Goal: Task Accomplishment & Management: Complete application form

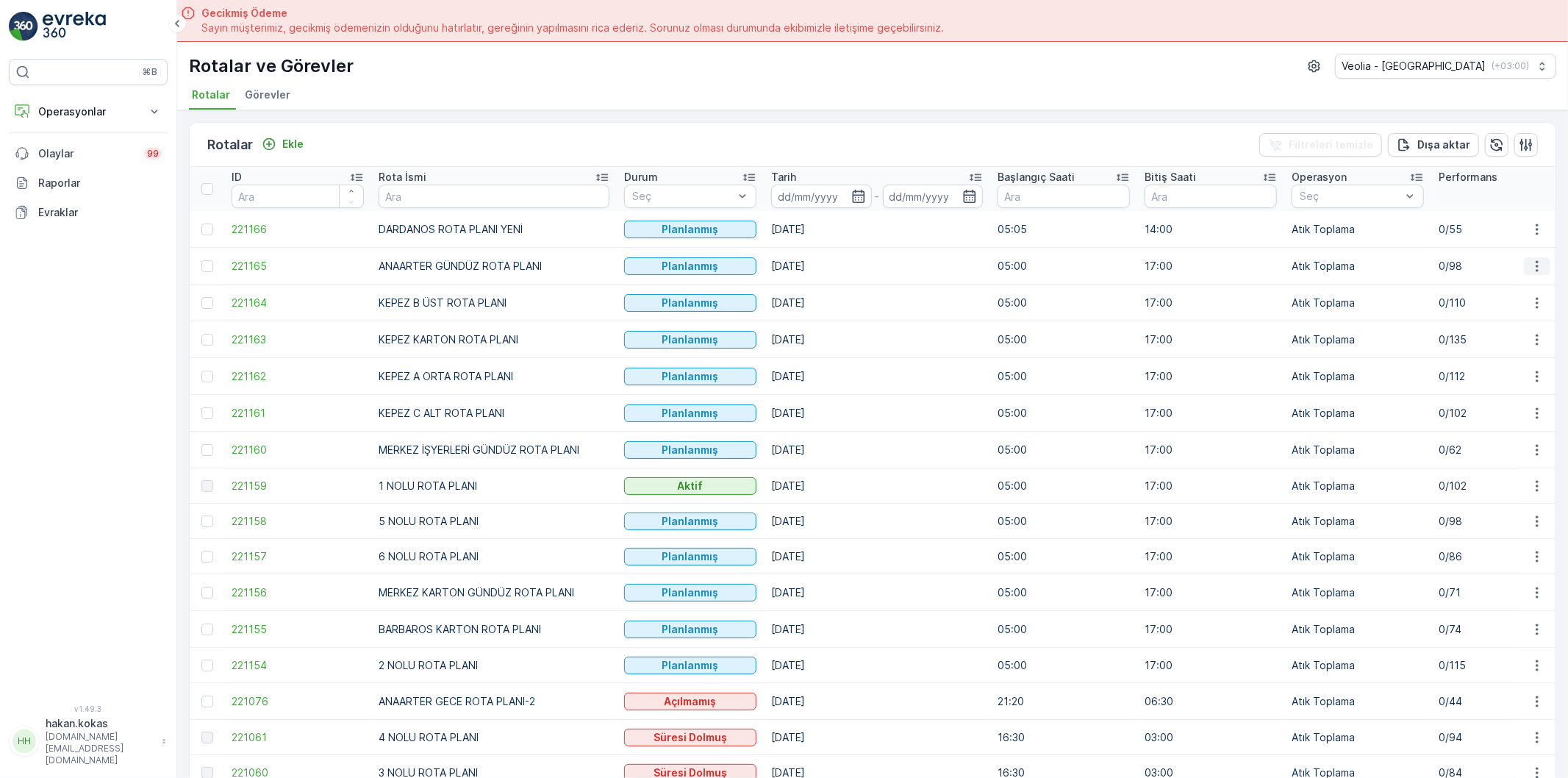
click at [1529, 274] on button "button" at bounding box center [1537, 266] width 26 height 17
click at [1517, 343] on span "Atanan Kişiyi Değiştir" at bounding box center [1496, 349] width 103 height 15
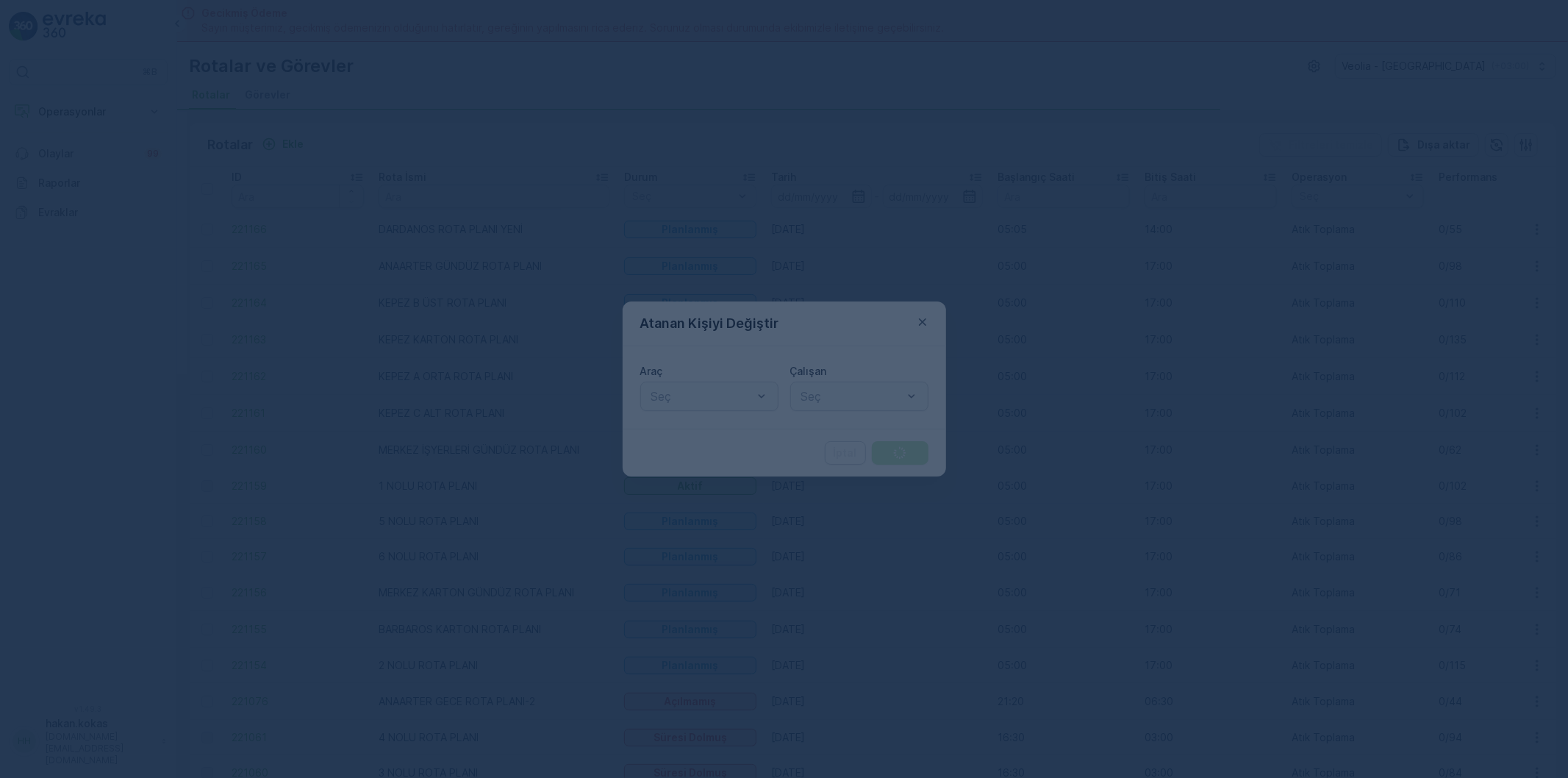
click at [730, 393] on div at bounding box center [784, 389] width 1568 height 778
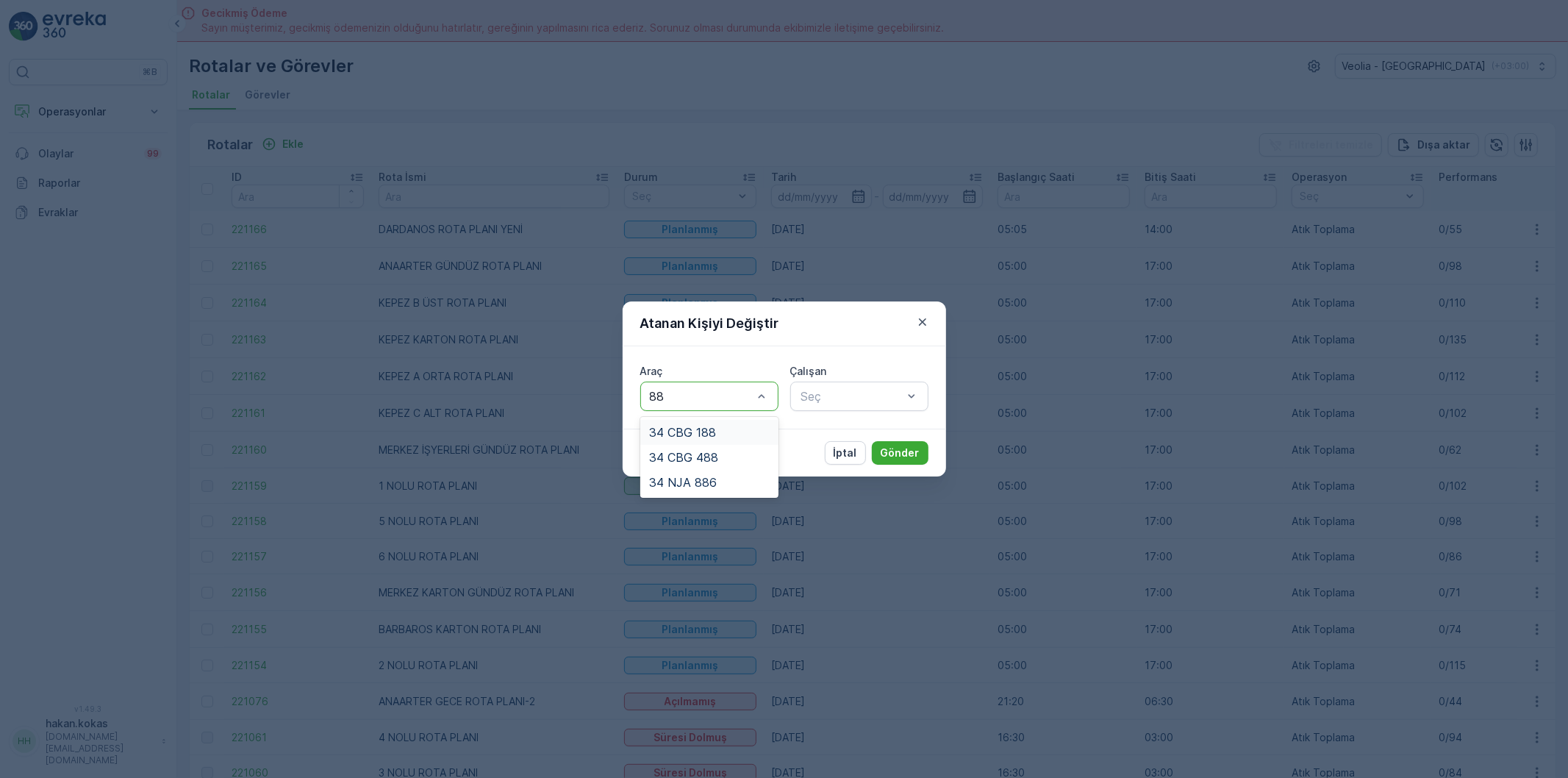
type input "886"
drag, startPoint x: 745, startPoint y: 435, endPoint x: 901, endPoint y: 402, distance: 159.5
click at [769, 435] on div "34 NJA 886" at bounding box center [710, 432] width 121 height 14
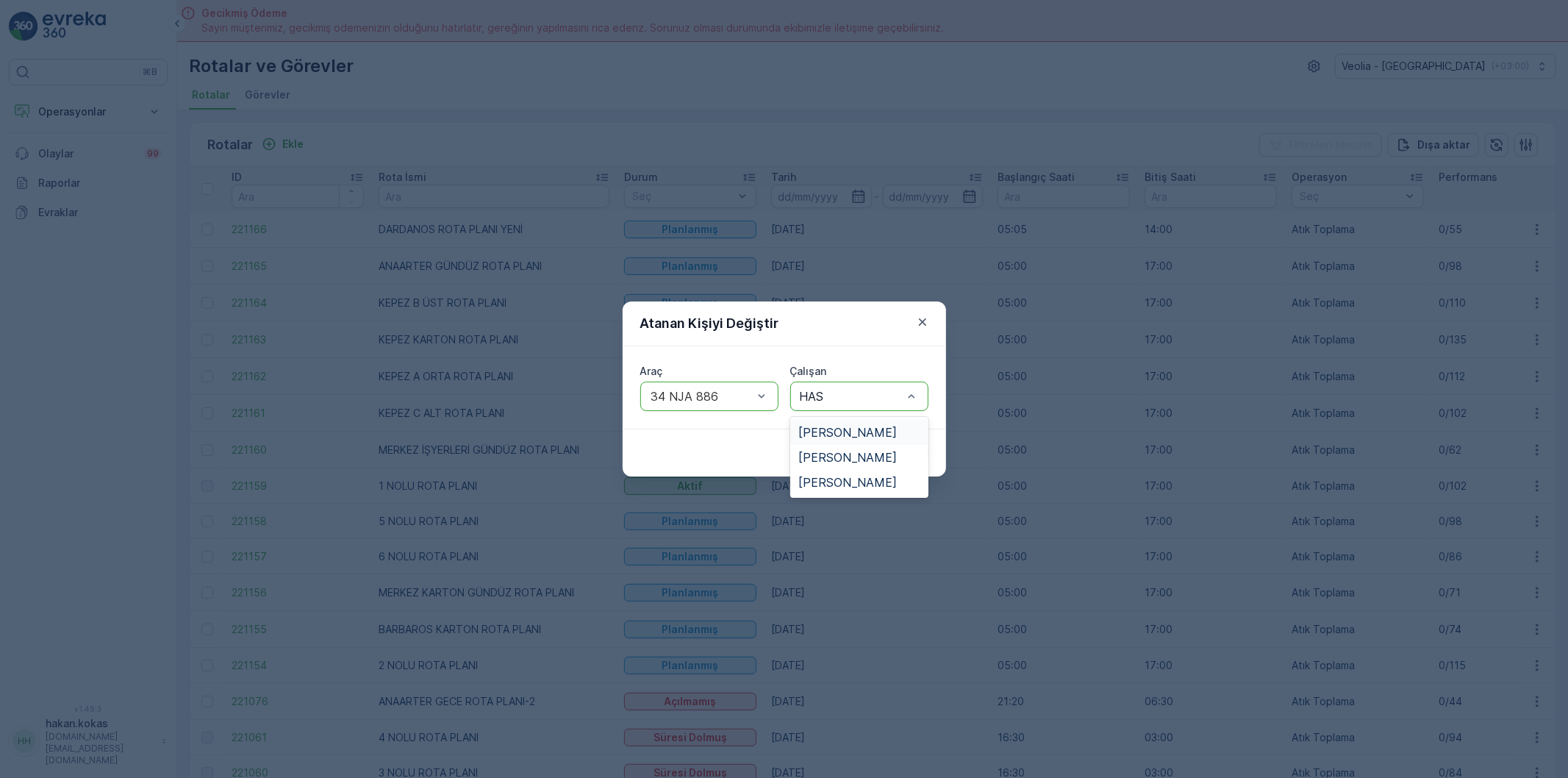
type input "HASA"
click at [901, 421] on div "[PERSON_NAME]" at bounding box center [860, 432] width 138 height 25
click at [908, 453] on p "Gönder" at bounding box center [900, 453] width 39 height 15
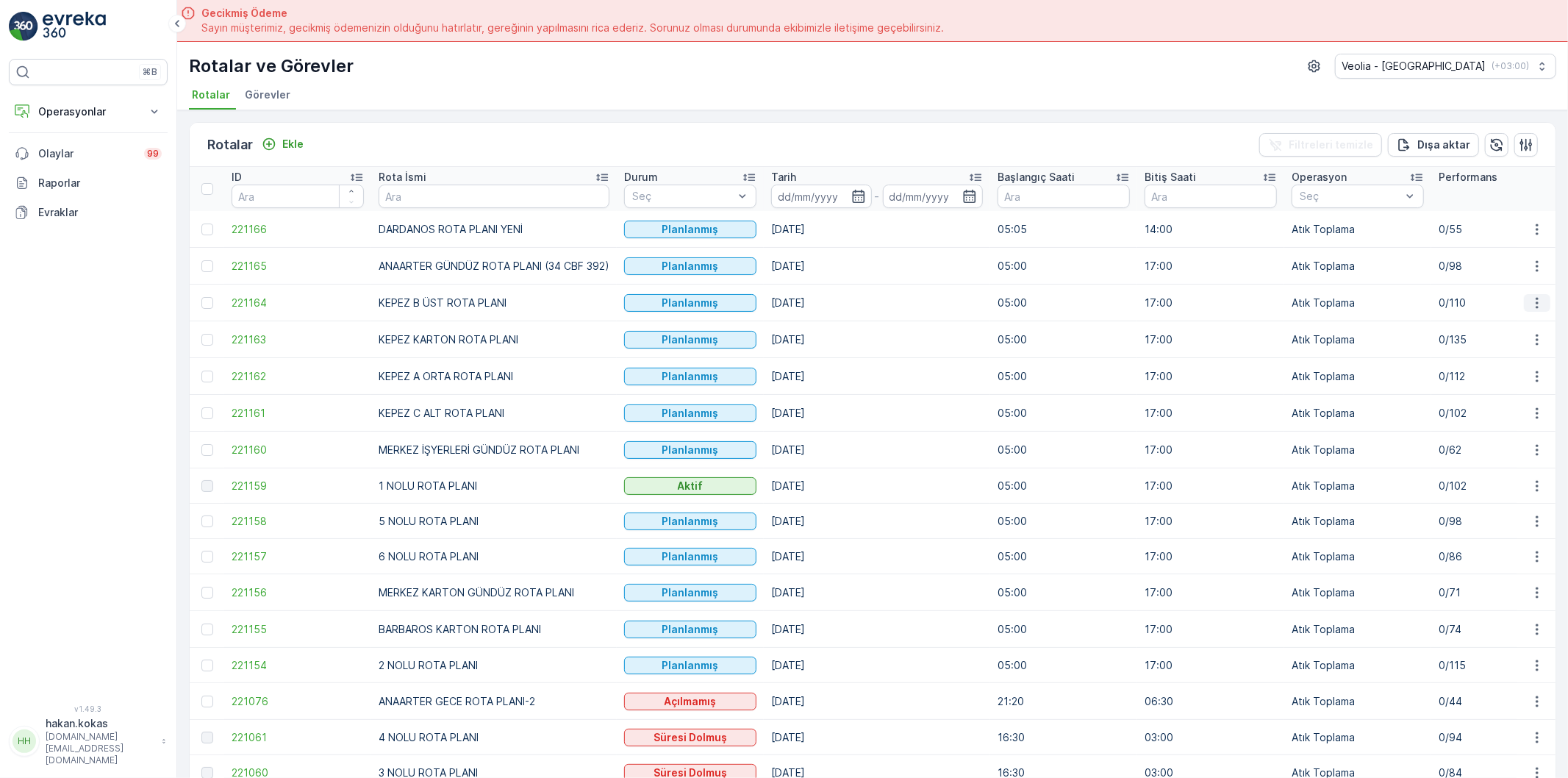
click at [1539, 309] on icon "button" at bounding box center [1537, 303] width 15 height 15
click at [1535, 391] on span "Atanan Kişiyi Değiştir" at bounding box center [1496, 386] width 103 height 15
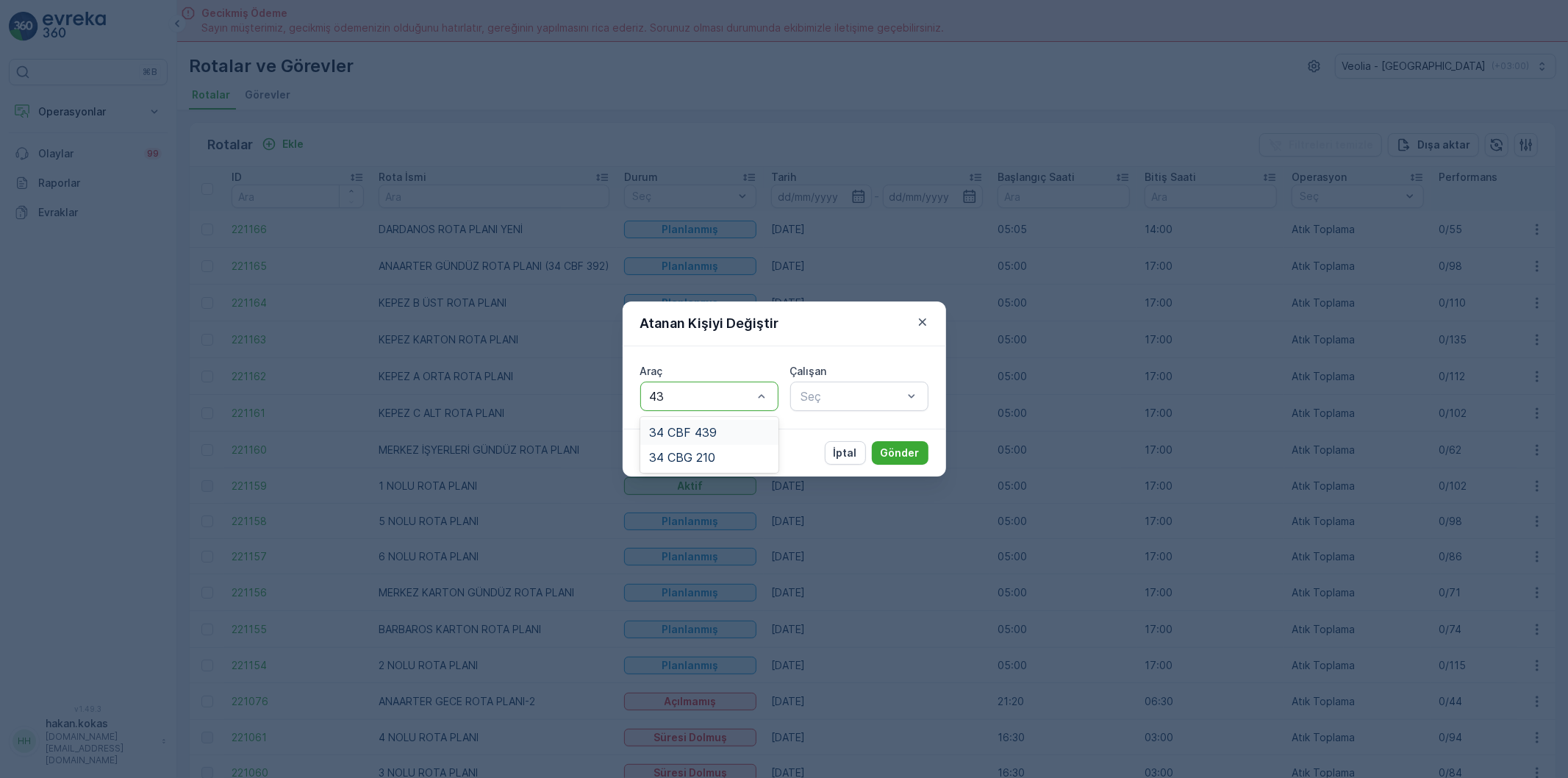
type input "439"
click at [745, 432] on div "34 CBF 439" at bounding box center [710, 432] width 121 height 14
type input "FER"
click at [865, 424] on div "FERHAT AY" at bounding box center [860, 432] width 138 height 25
click at [885, 458] on p "Gönder" at bounding box center [900, 453] width 39 height 15
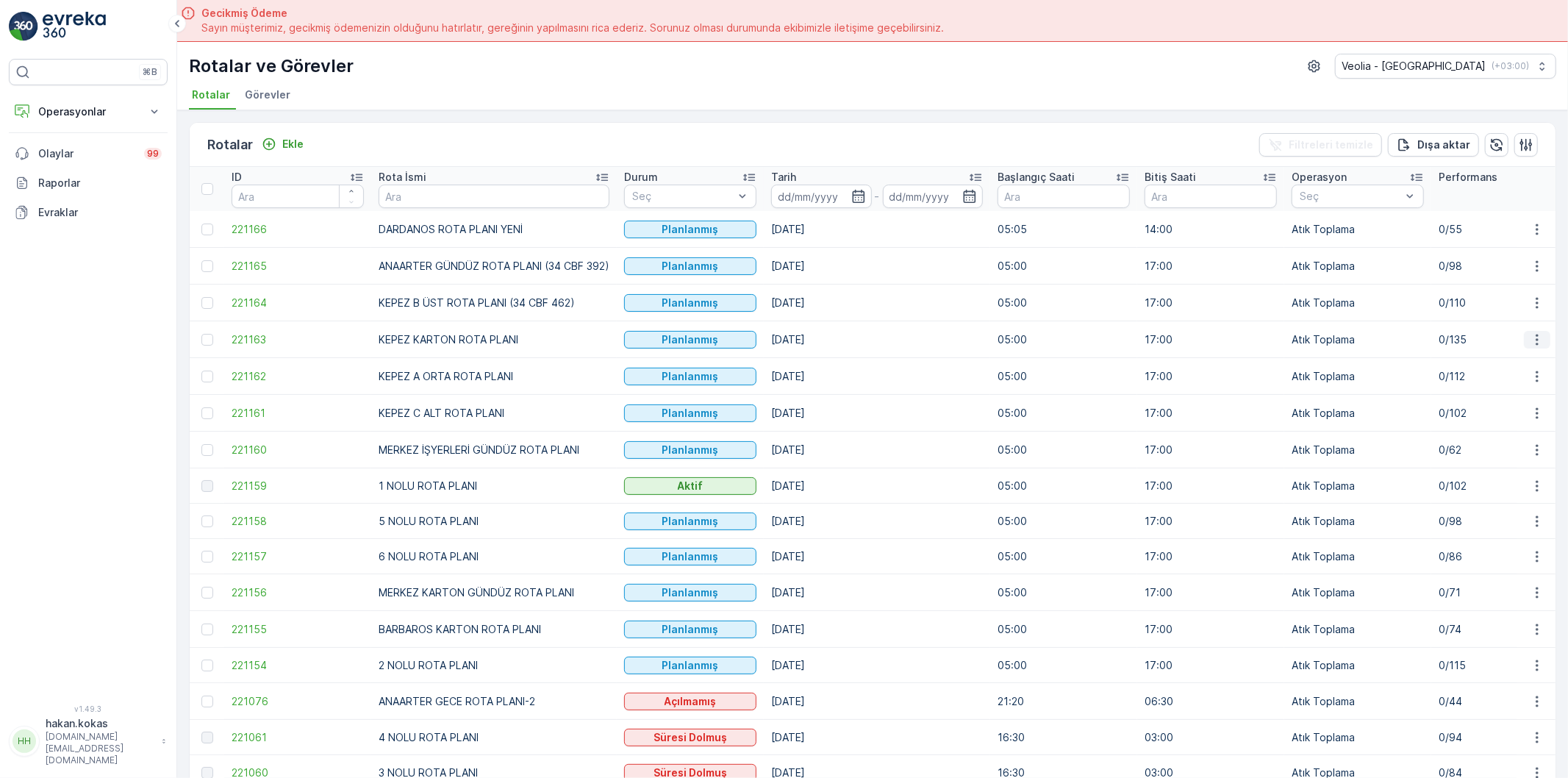
click at [1538, 344] on icon "button" at bounding box center [1537, 339] width 15 height 15
click at [1522, 421] on span "Atanan Kişiyi Değiştir" at bounding box center [1496, 424] width 103 height 15
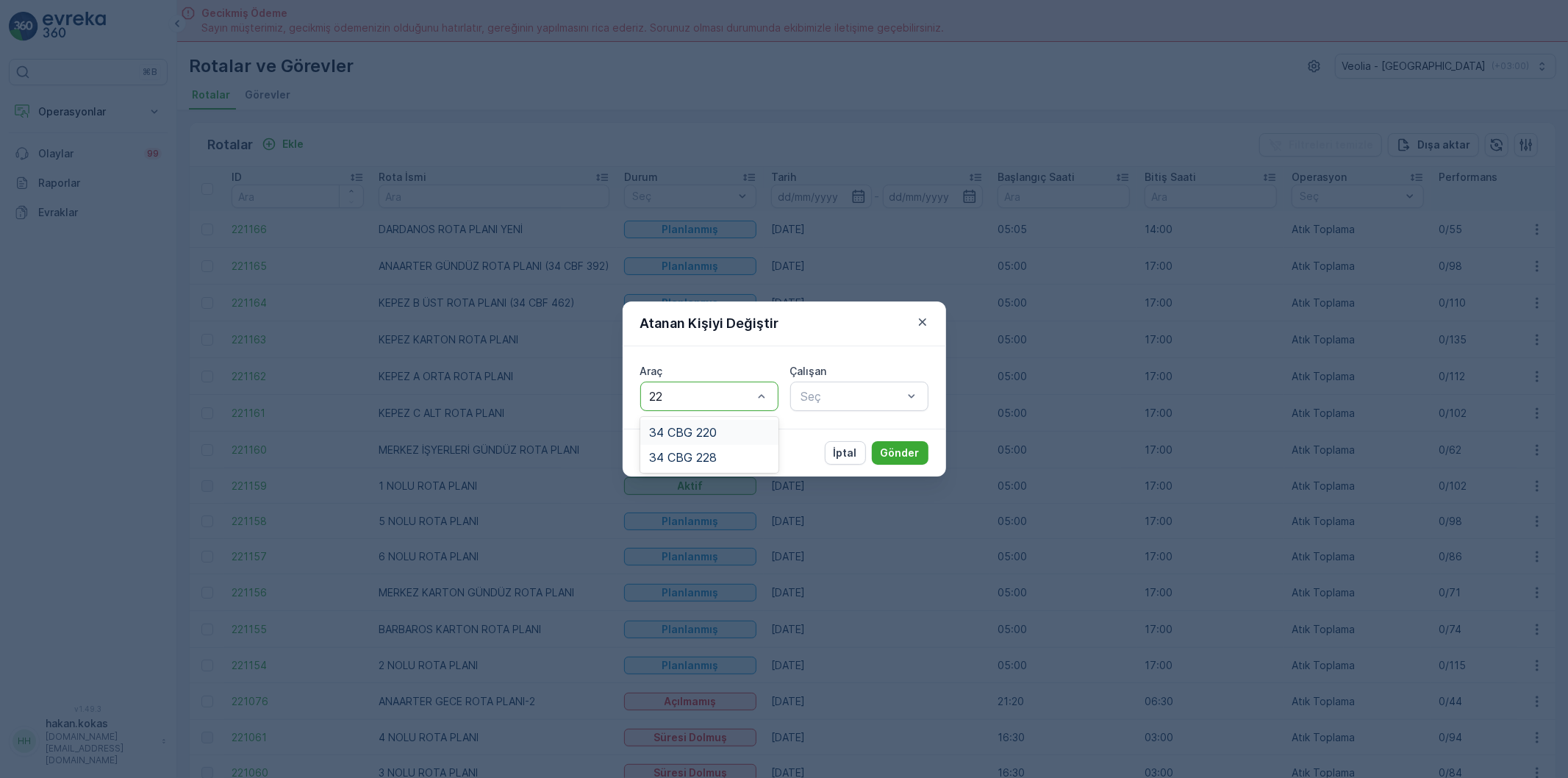
type input "220"
click at [751, 435] on div "34 CBG 220" at bounding box center [710, 432] width 121 height 14
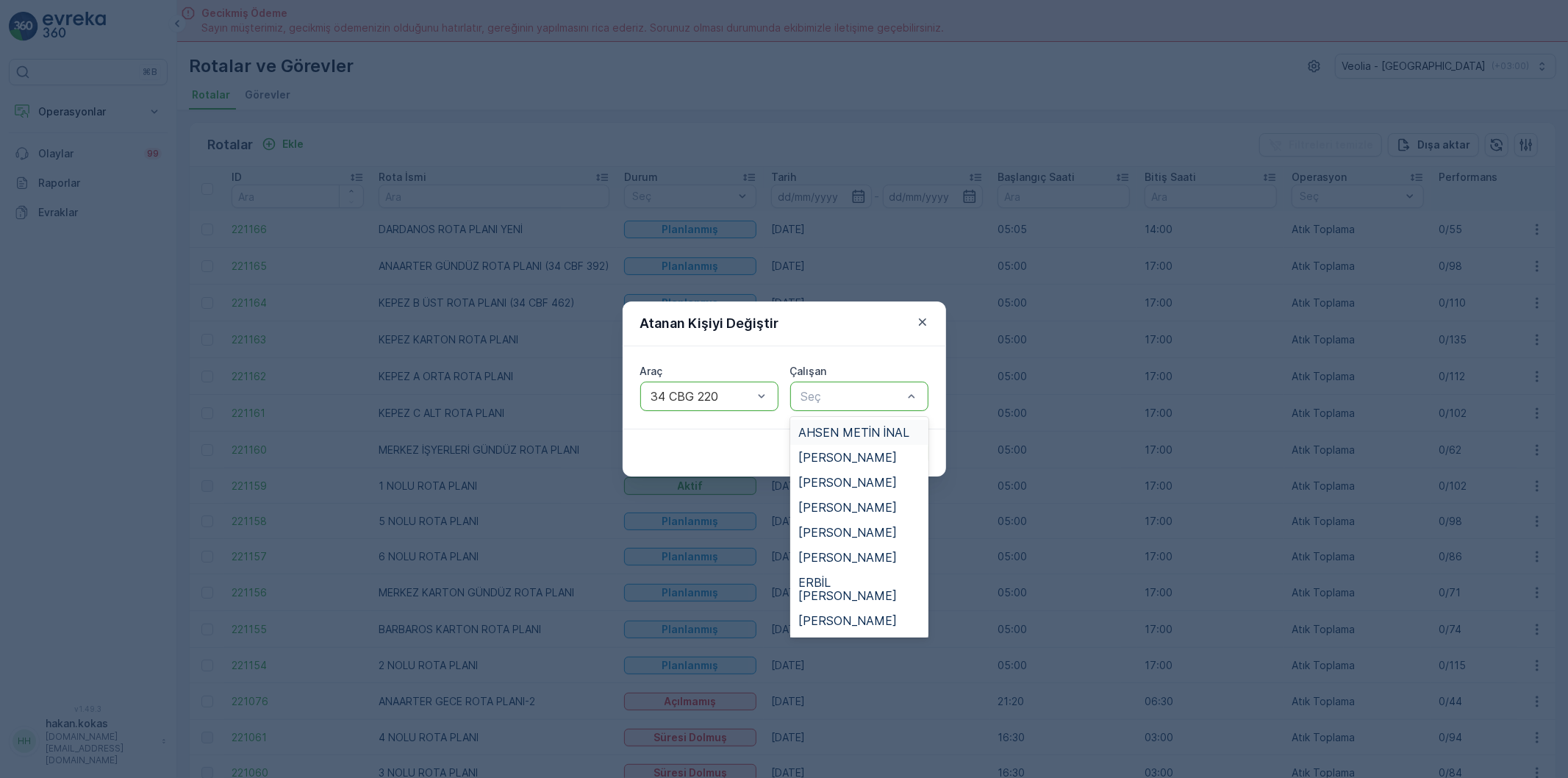
click at [825, 406] on div "Seç" at bounding box center [860, 396] width 138 height 29
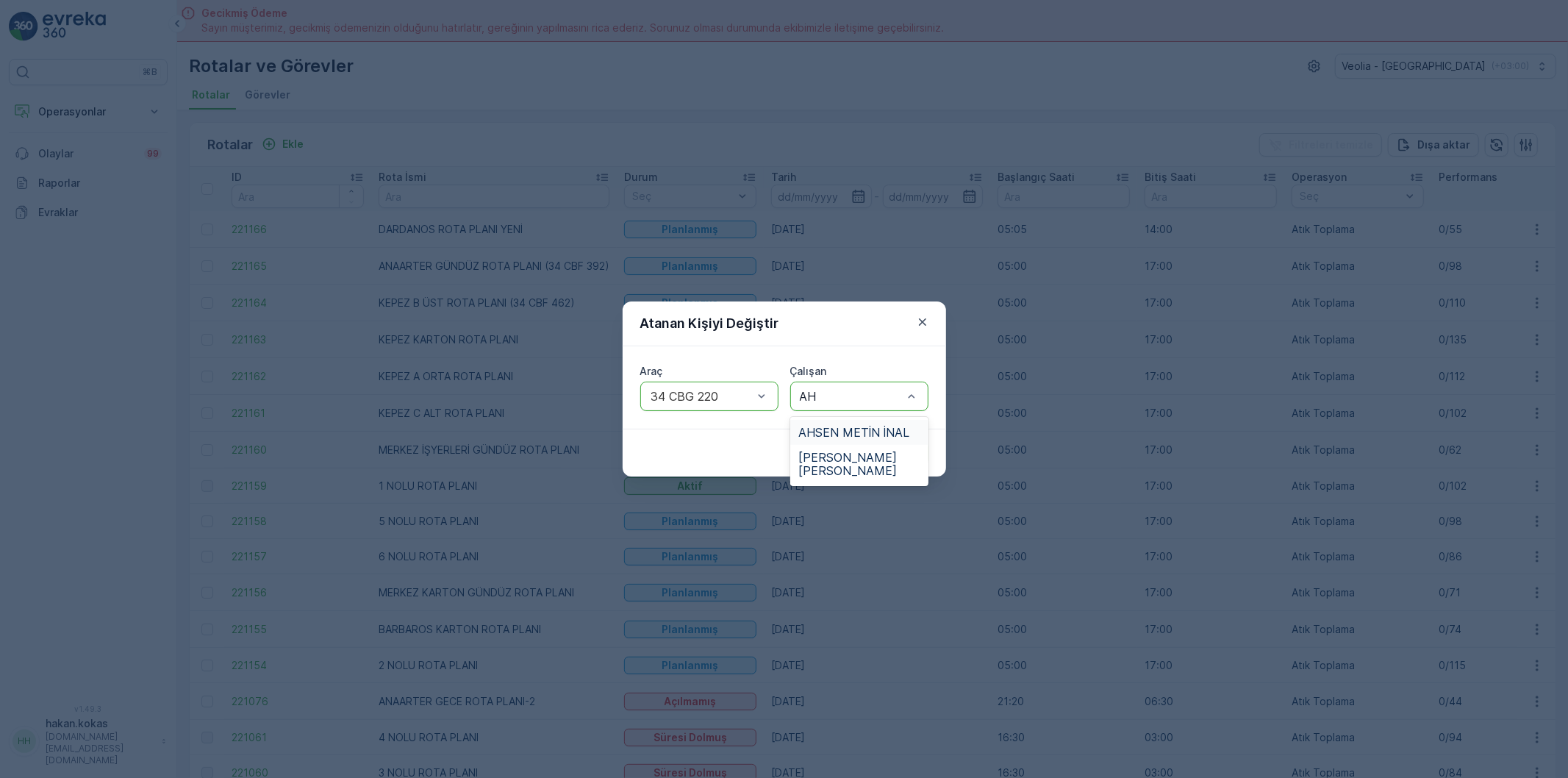
type input "AHS"
click at [830, 431] on span "AHSEN METİN İNAL" at bounding box center [855, 432] width 111 height 14
click at [885, 447] on p "Gönder" at bounding box center [900, 453] width 39 height 15
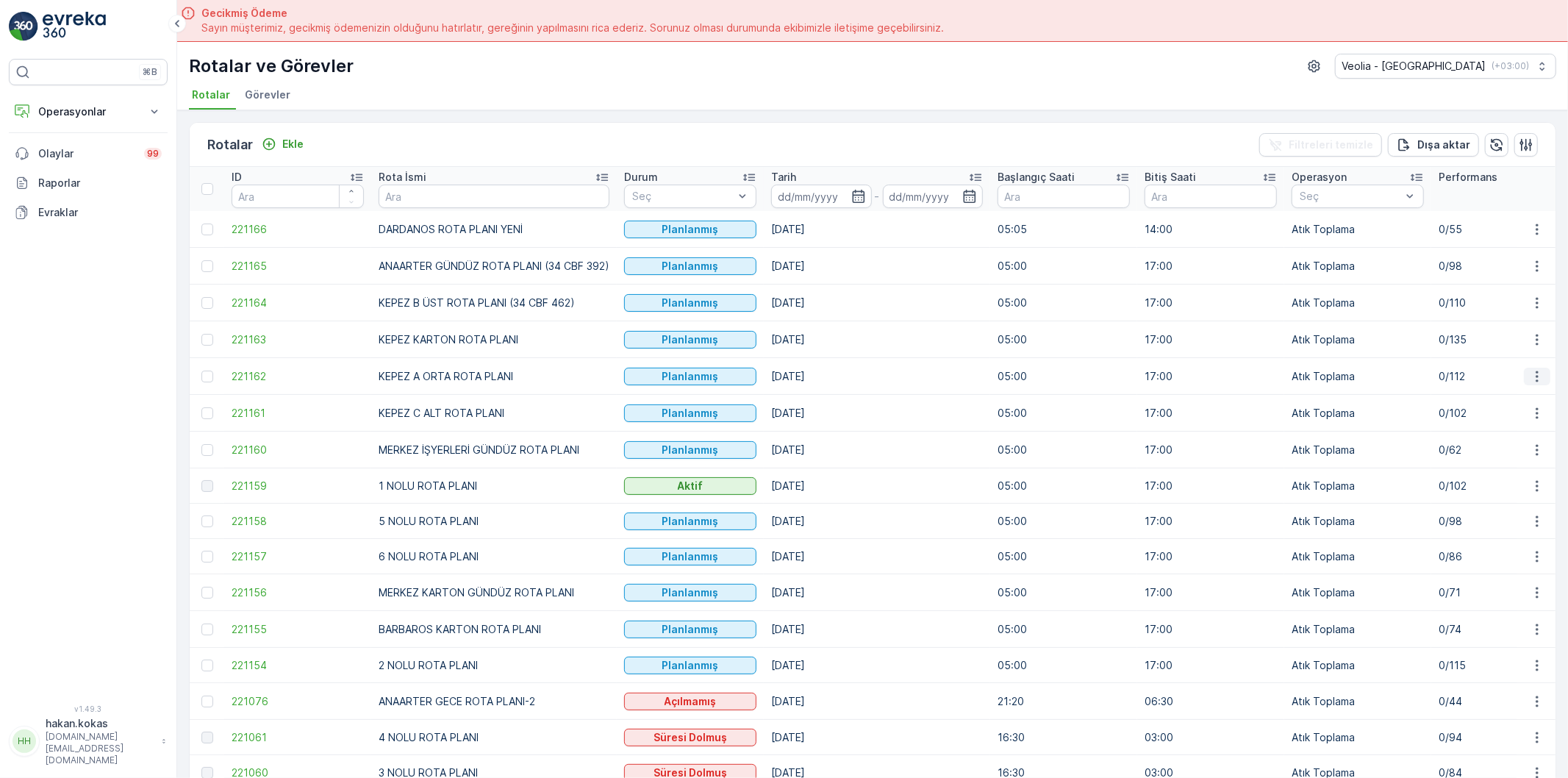
click at [1535, 376] on icon "button" at bounding box center [1537, 376] width 15 height 15
click at [1509, 461] on span "Atanan Kişiyi Değiştir" at bounding box center [1496, 461] width 103 height 15
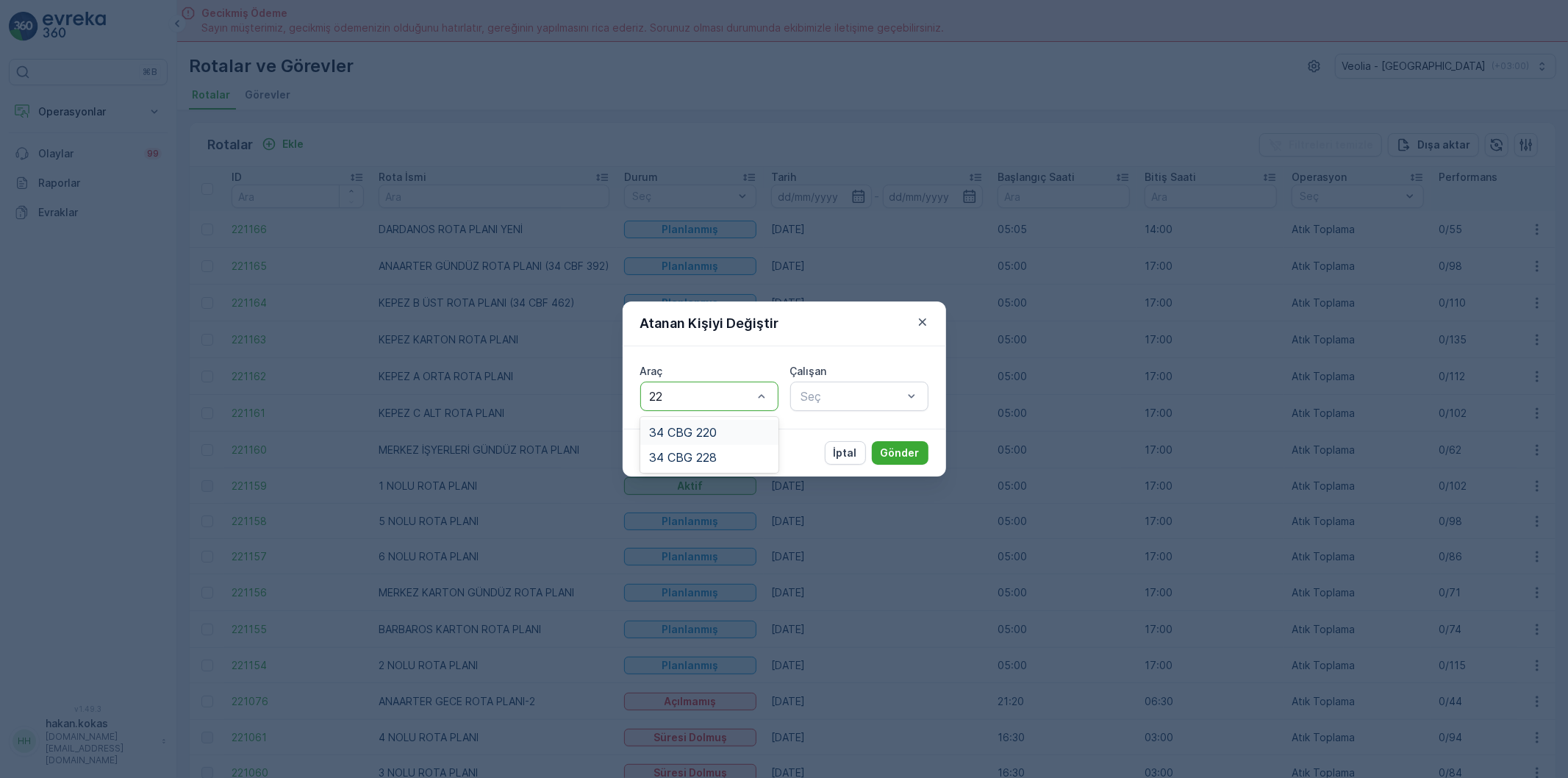
type input "228"
drag, startPoint x: 693, startPoint y: 427, endPoint x: 872, endPoint y: 412, distance: 179.6
click at [713, 427] on span "34 CBG 228" at bounding box center [683, 432] width 68 height 14
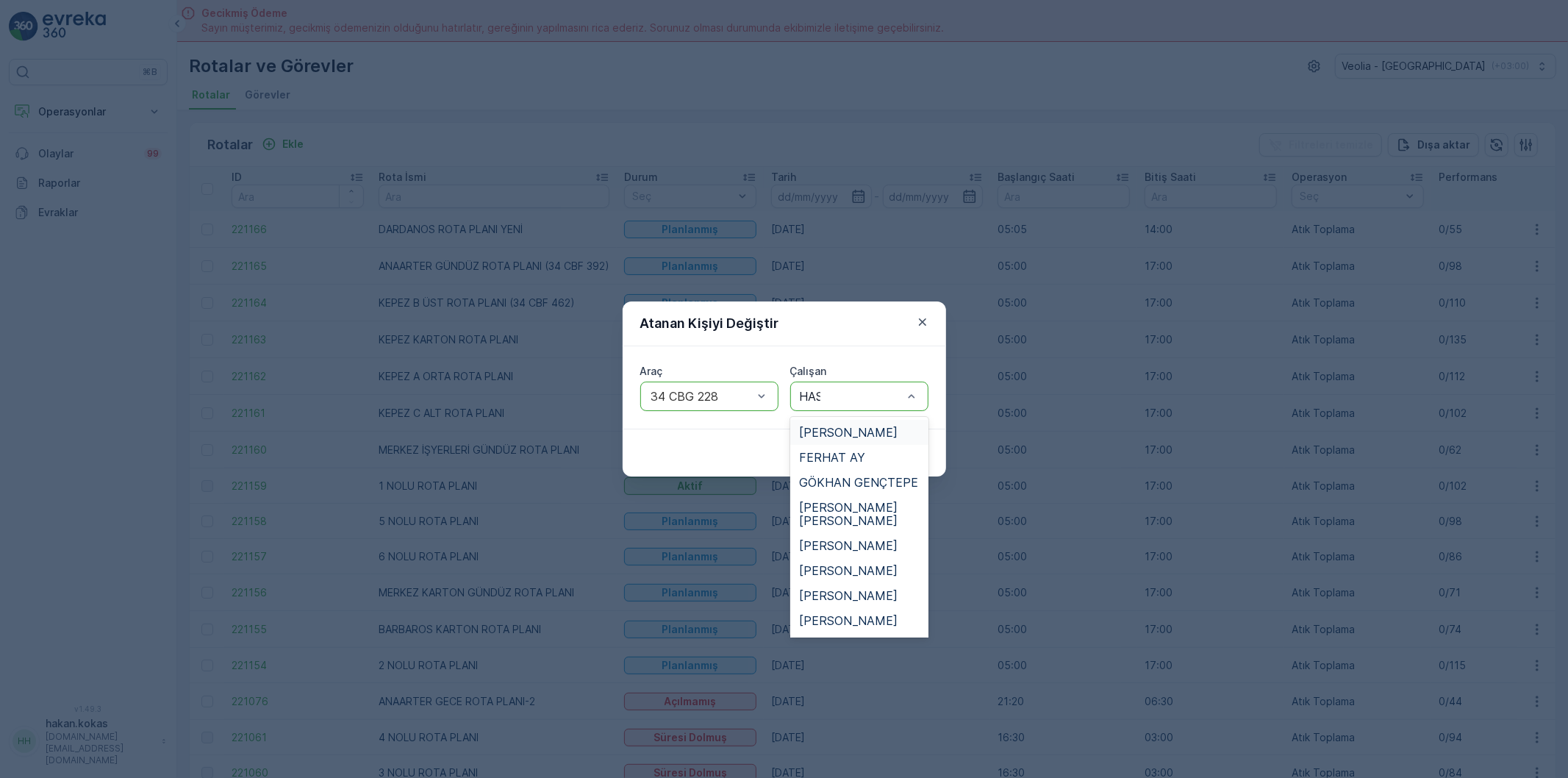
type input "HASA"
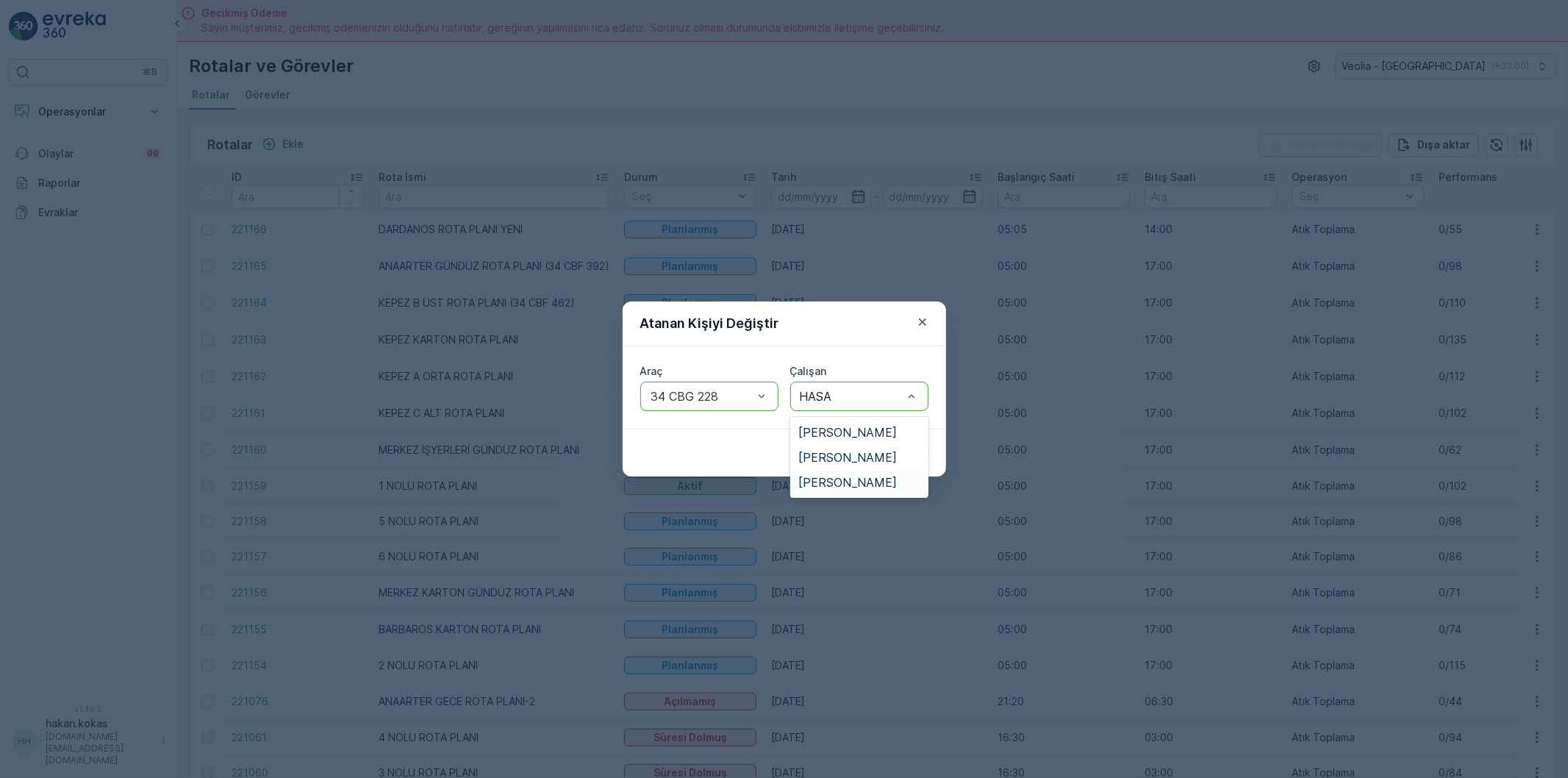
click at [906, 479] on div "[PERSON_NAME]" at bounding box center [860, 482] width 121 height 14
click at [920, 443] on button "Gönder" at bounding box center [900, 453] width 56 height 24
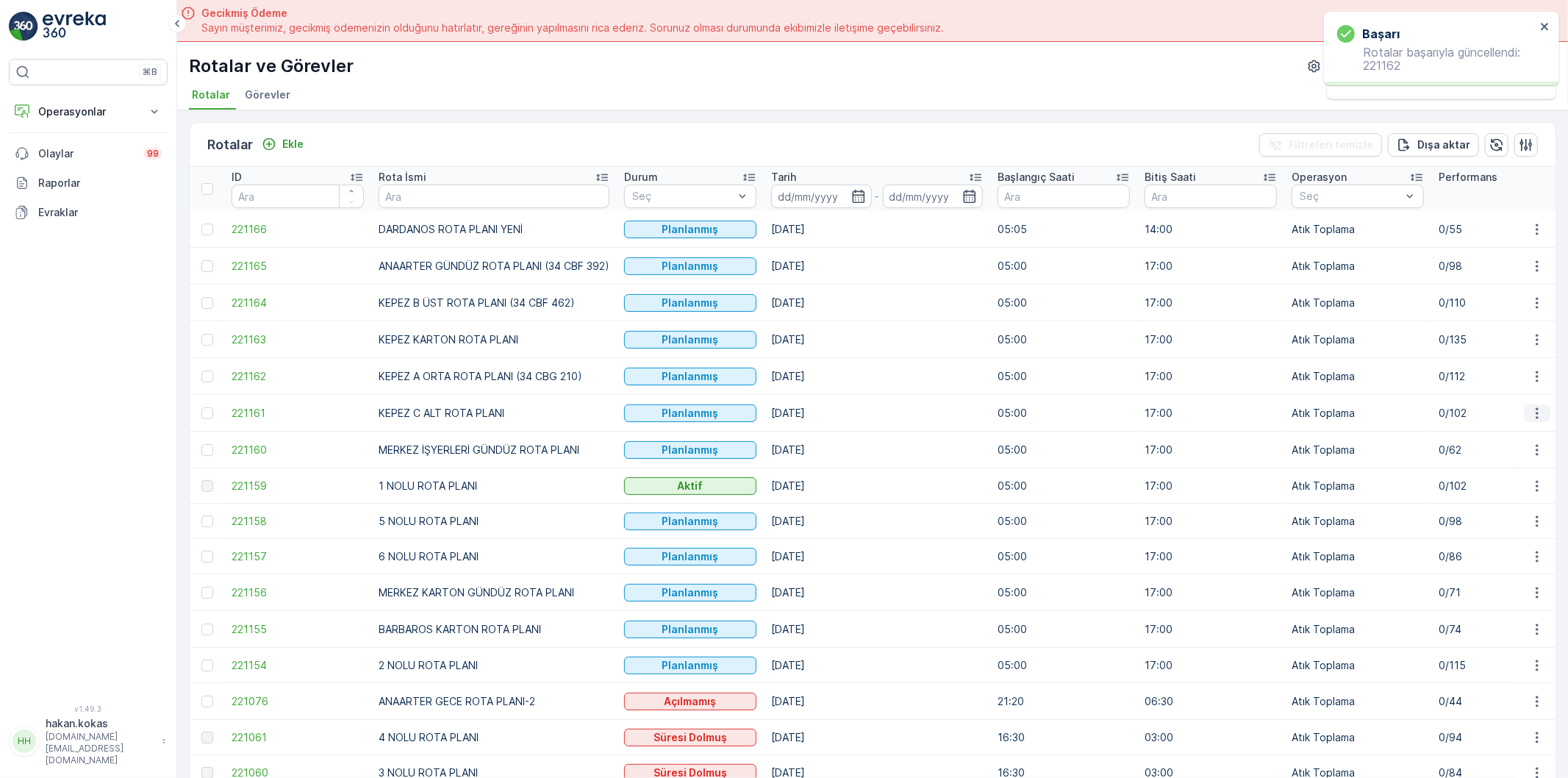
click at [1539, 419] on icon "button" at bounding box center [1537, 413] width 15 height 15
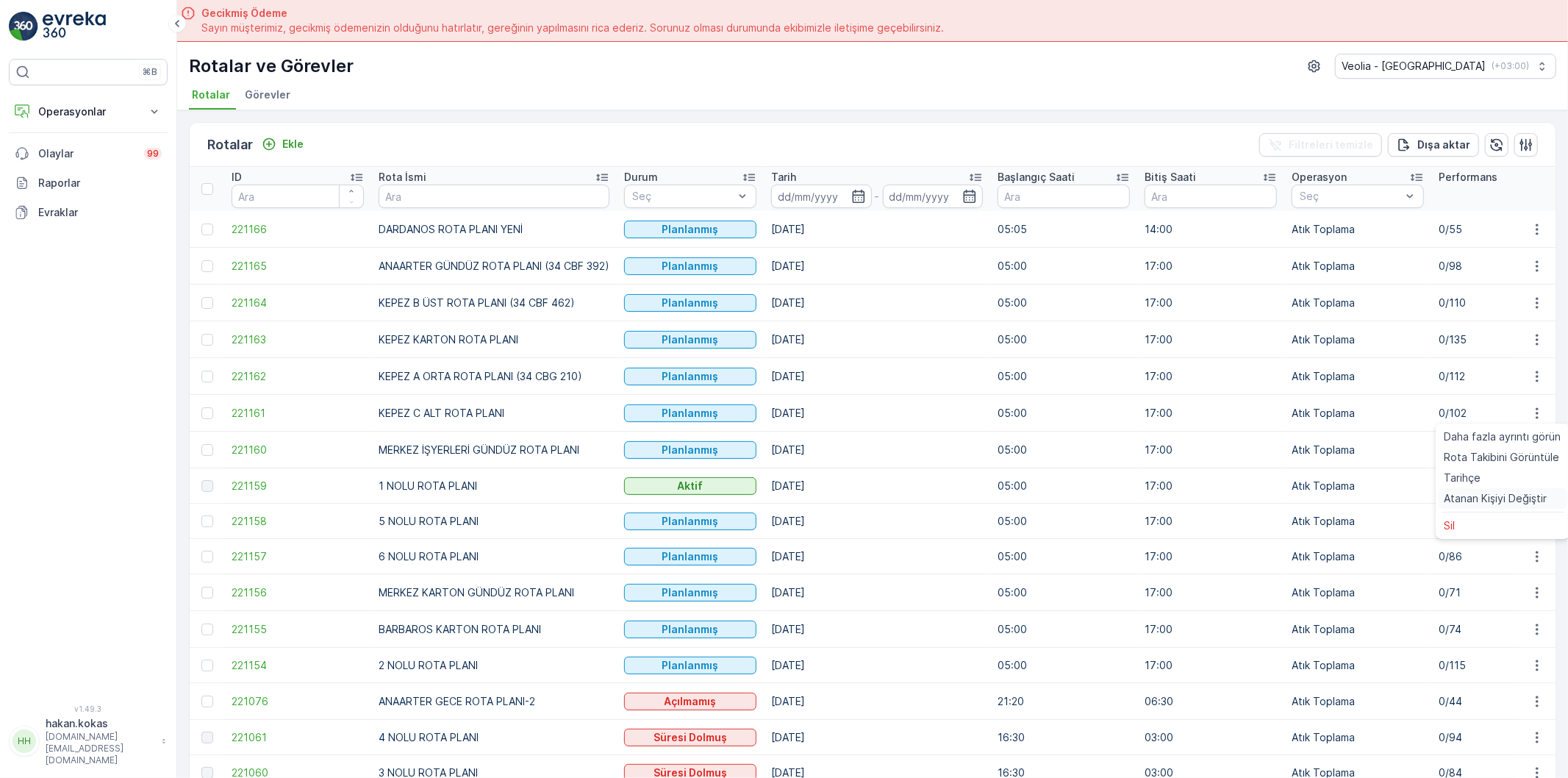
click at [1522, 497] on span "Atanan Kişiyi Değiştir" at bounding box center [1496, 498] width 103 height 15
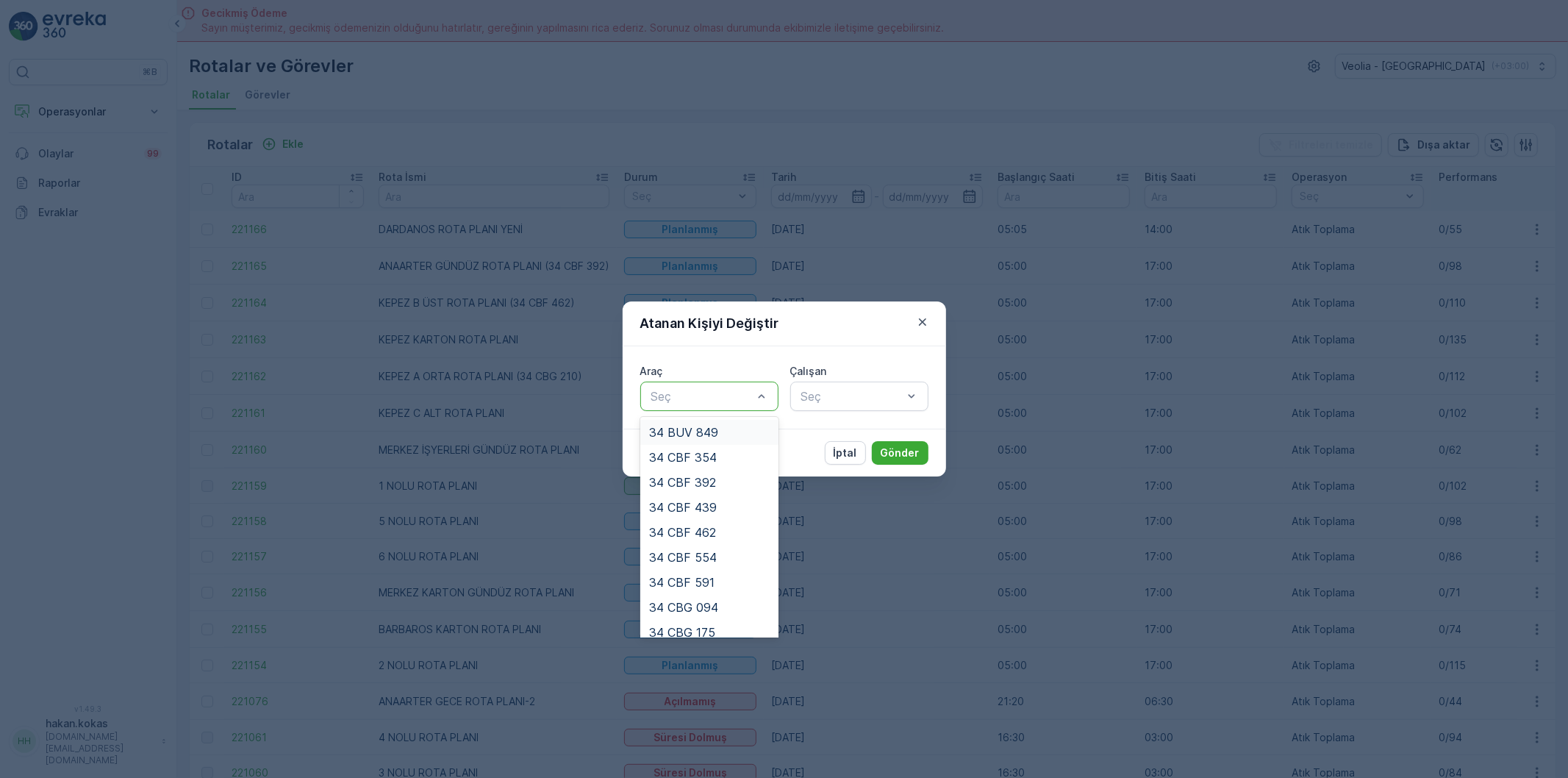
click at [767, 408] on div at bounding box center [761, 396] width 15 height 28
type input "188"
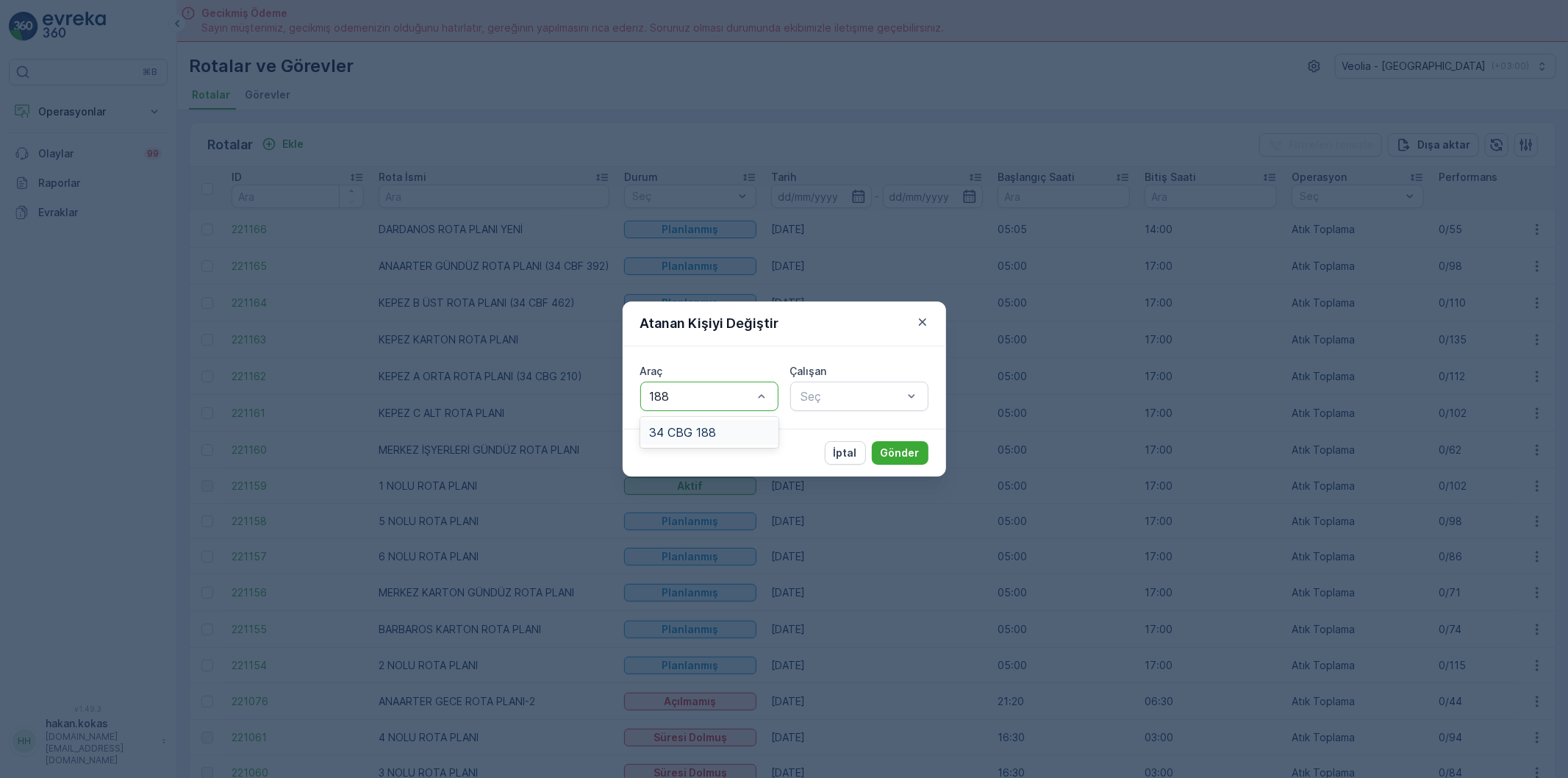
click at [752, 438] on div "34 CBG 188" at bounding box center [710, 432] width 121 height 14
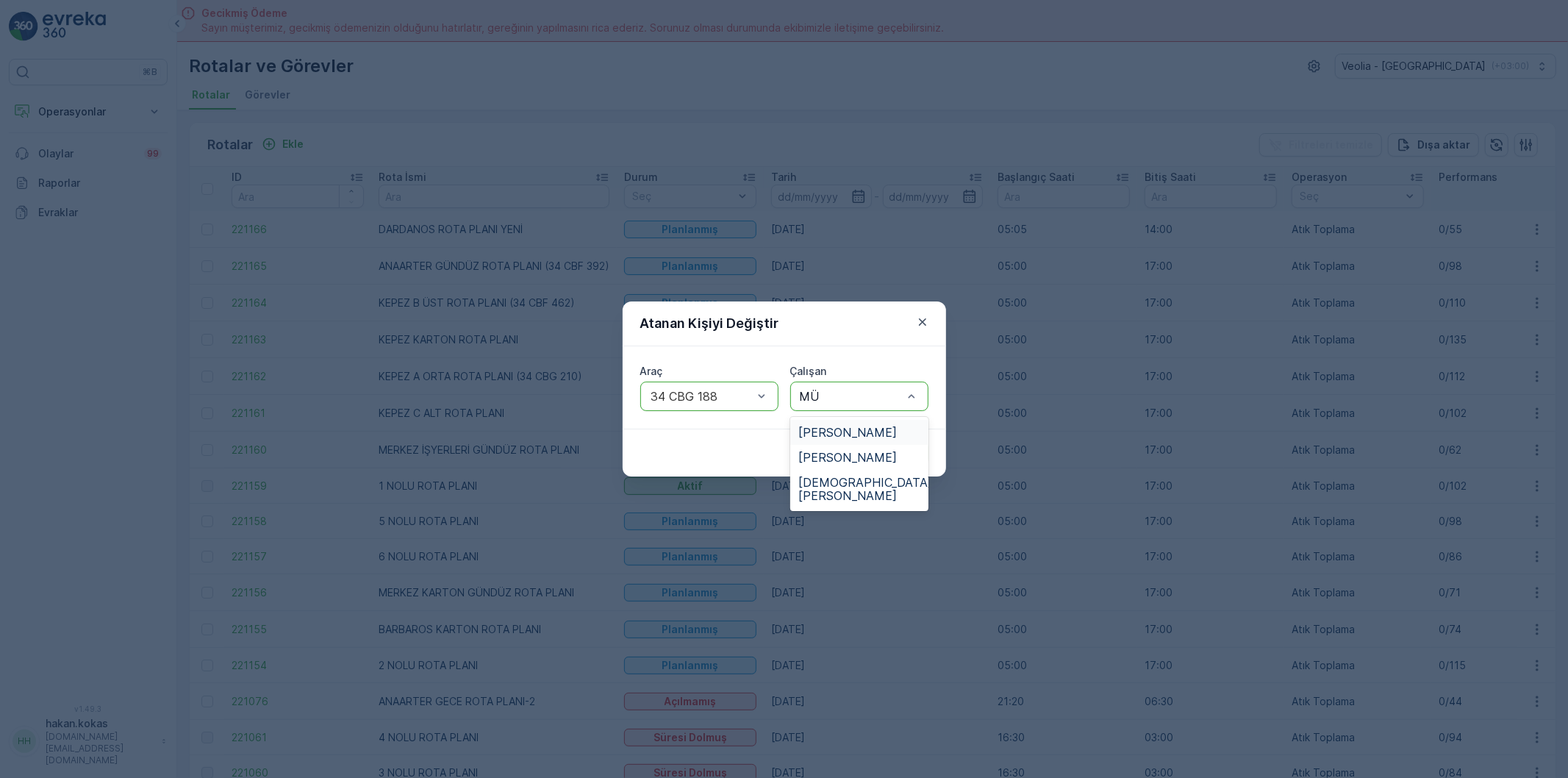
type input "MÜS"
click at [866, 463] on span "[DEMOGRAPHIC_DATA][PERSON_NAME]" at bounding box center [866, 463] width 134 height 26
click at [892, 456] on p "Gönder" at bounding box center [900, 453] width 39 height 15
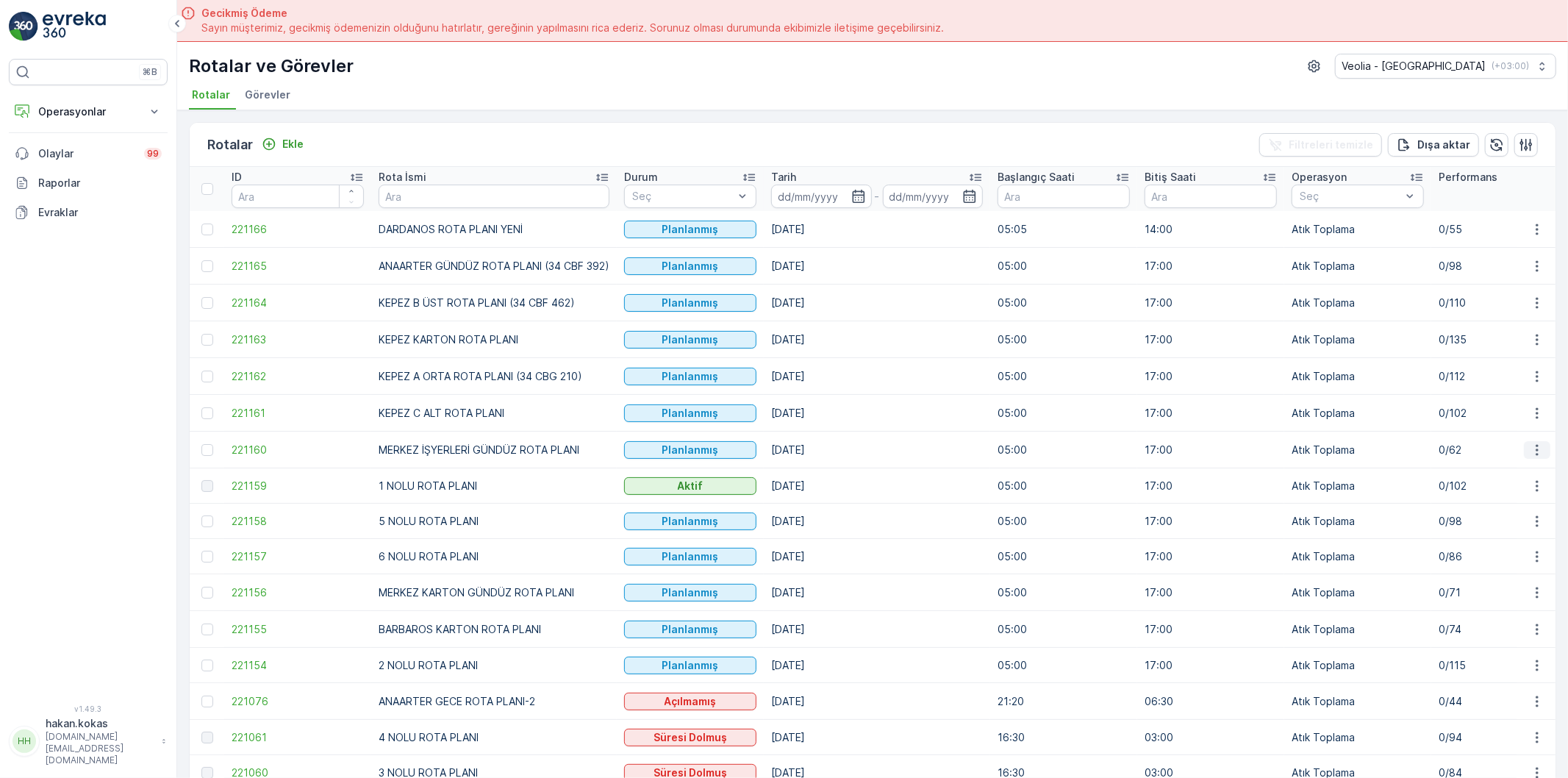
click at [1532, 454] on icon "button" at bounding box center [1537, 450] width 15 height 15
click at [1516, 530] on span "Atanan Kişiyi Değiştir" at bounding box center [1496, 535] width 103 height 15
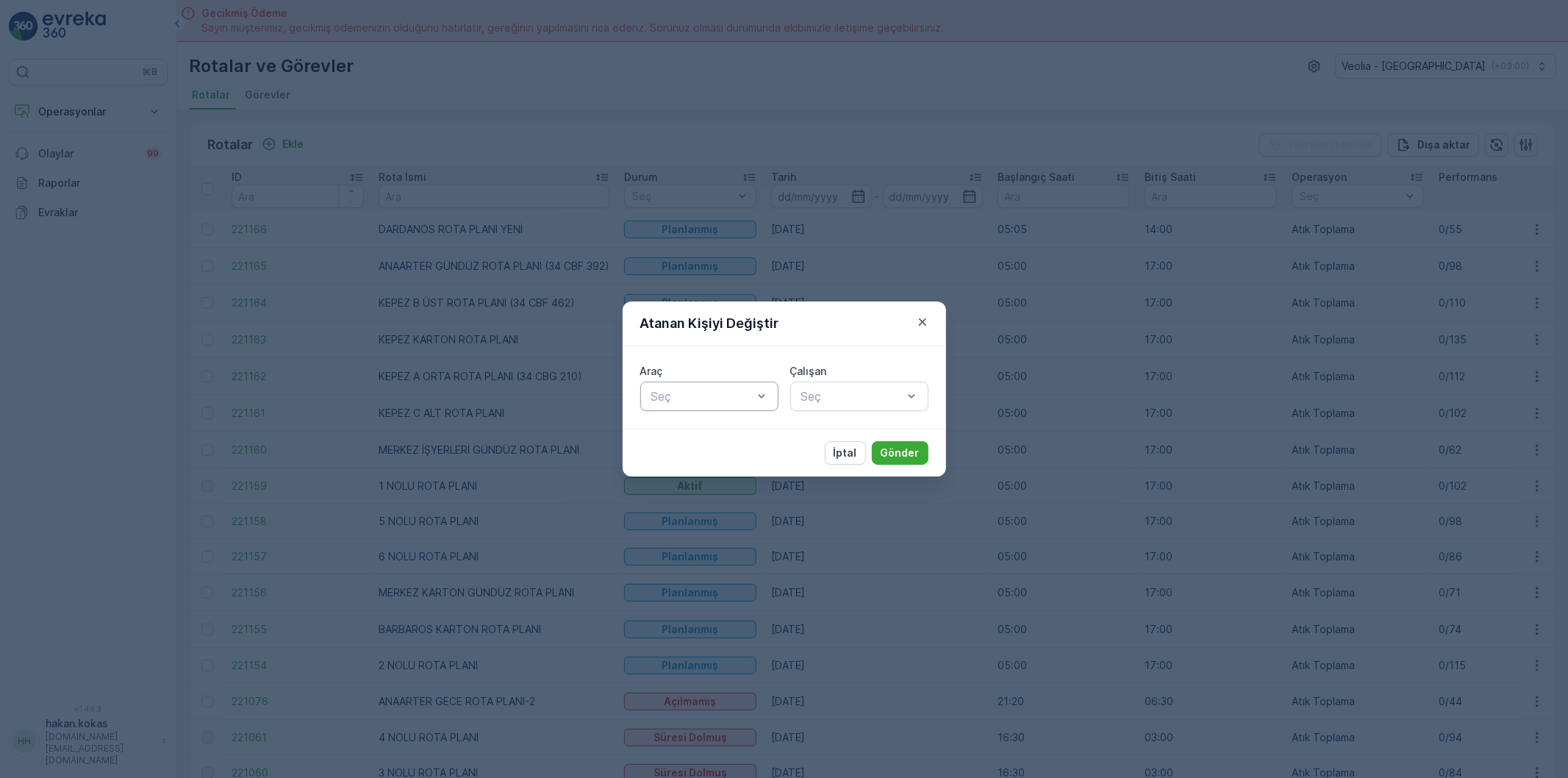
click at [761, 385] on div at bounding box center [761, 396] width 15 height 28
type input "242"
drag, startPoint x: 758, startPoint y: 430, endPoint x: 876, endPoint y: 395, distance: 123.1
click at [773, 430] on div "34 NGP 242" at bounding box center [710, 432] width 138 height 25
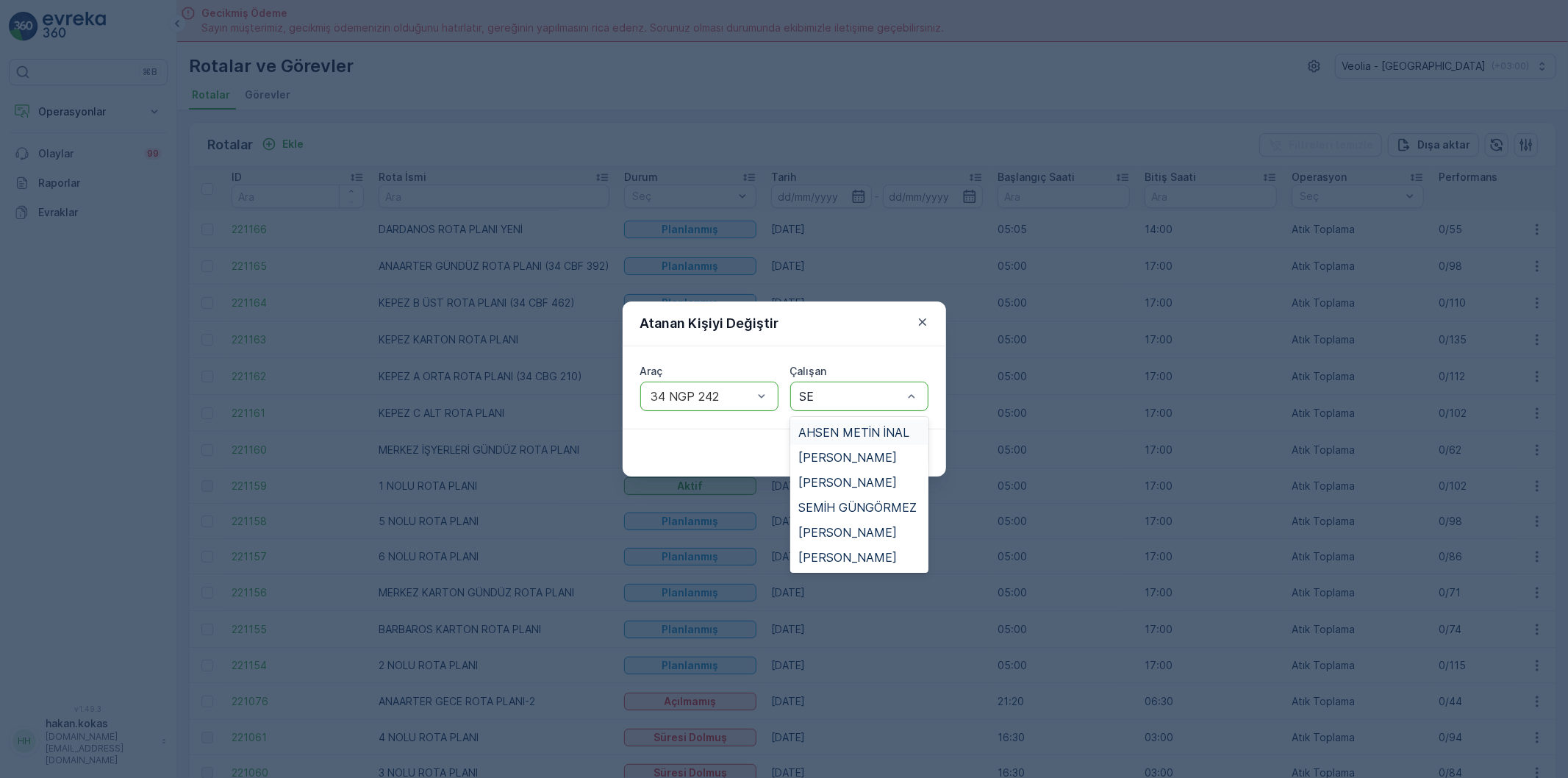
type input "SER"
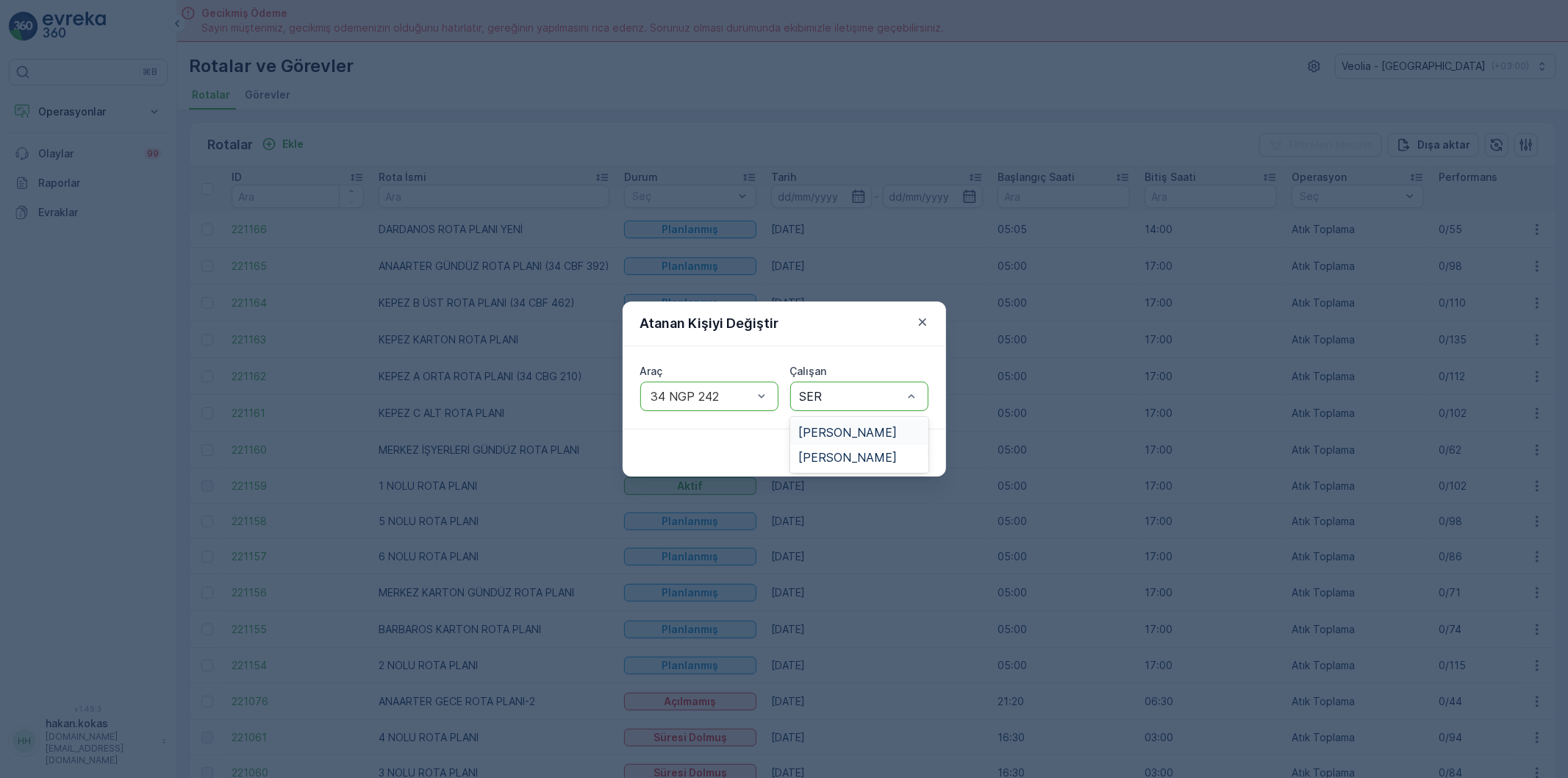
click at [873, 426] on span "[PERSON_NAME]" at bounding box center [849, 432] width 99 height 14
click at [907, 449] on p "Gönder" at bounding box center [900, 453] width 39 height 15
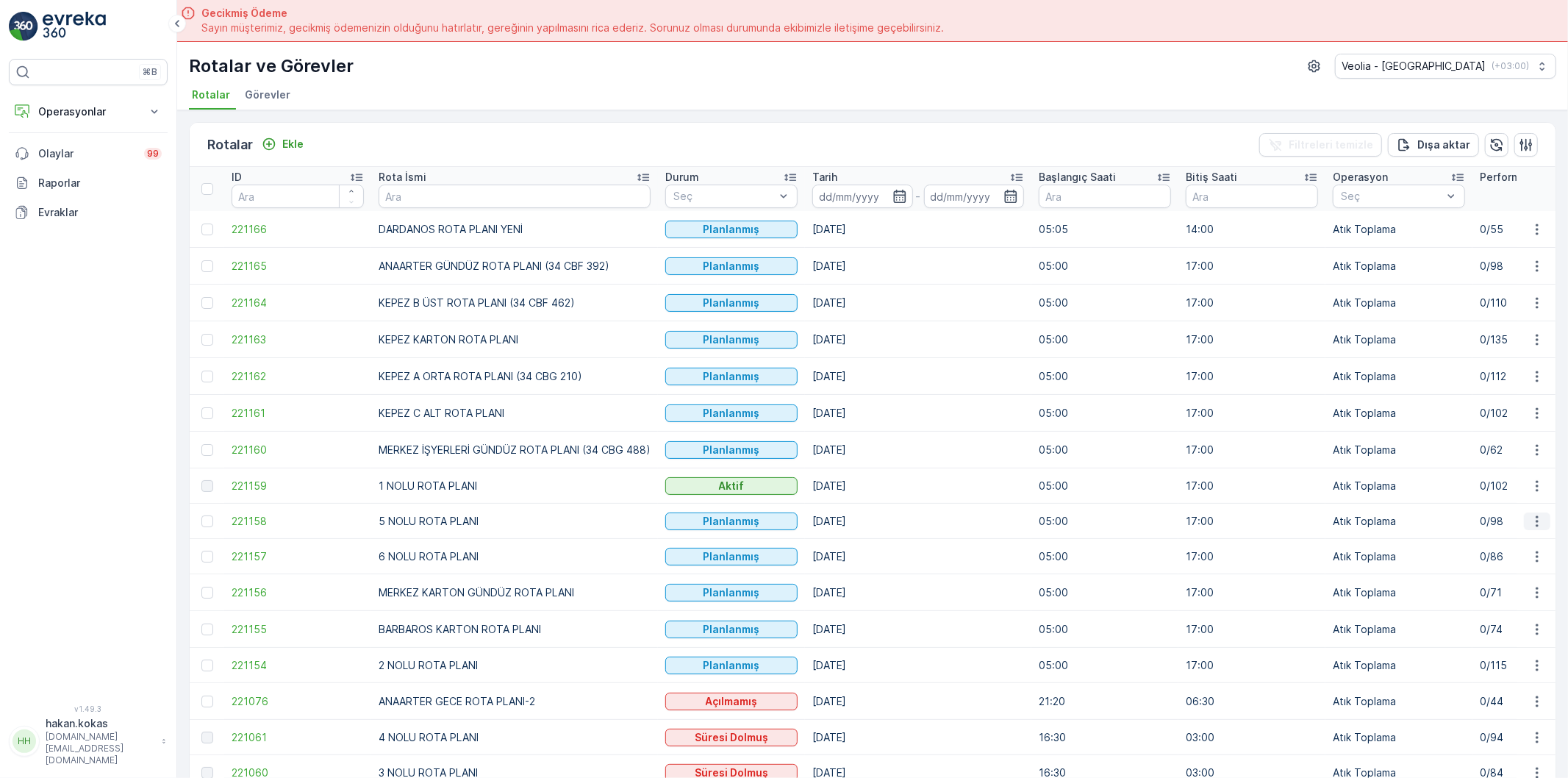
click at [1538, 526] on icon "button" at bounding box center [1537, 521] width 15 height 15
click at [1505, 607] on span "Atanan Kişiyi Değiştir" at bounding box center [1496, 607] width 103 height 15
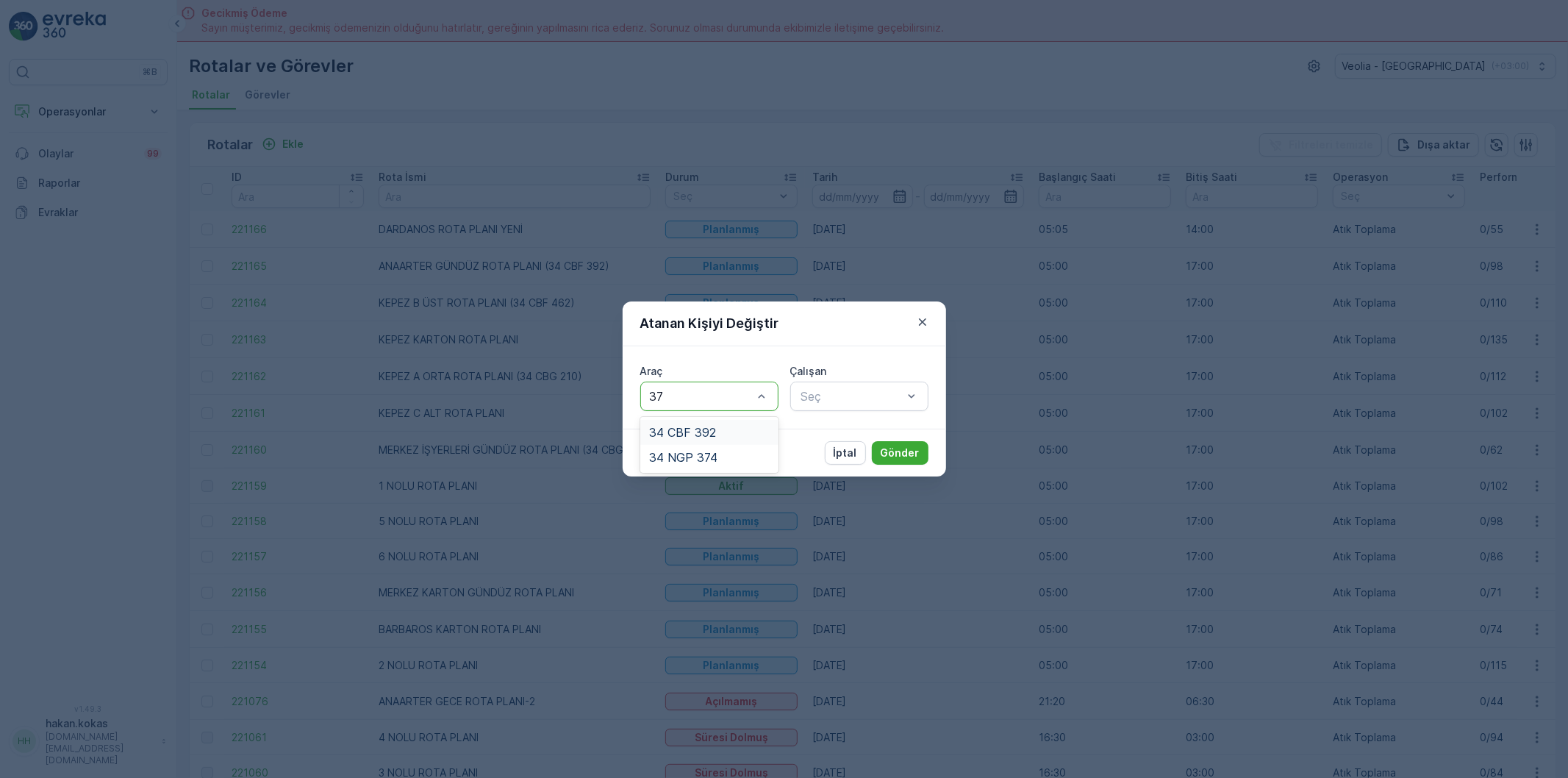
type input "374"
drag, startPoint x: 737, startPoint y: 437, endPoint x: 899, endPoint y: 395, distance: 167.4
click at [743, 437] on div "34 NGP 374" at bounding box center [710, 432] width 121 height 14
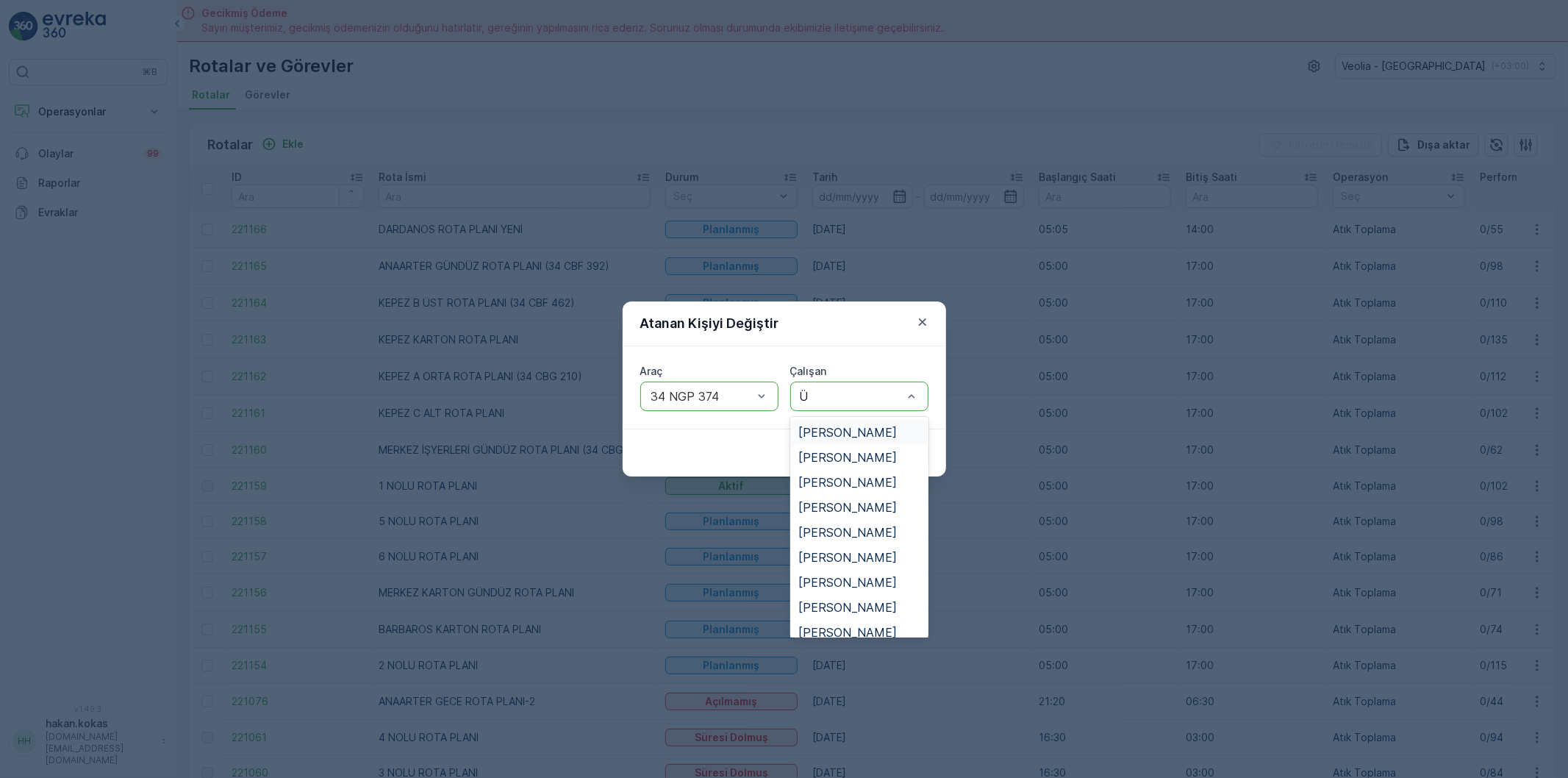
type input "ÜN"
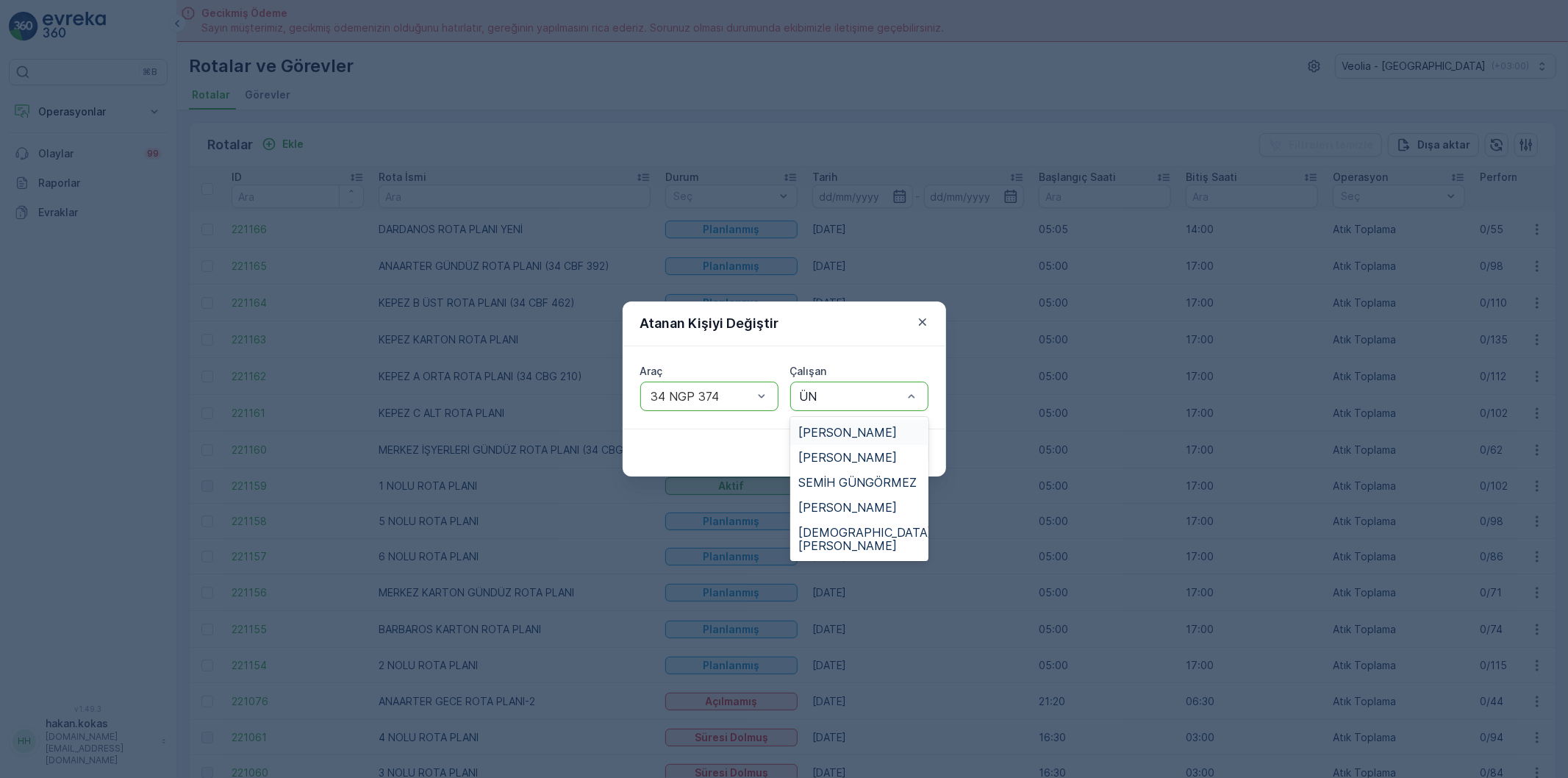
click at [878, 435] on span "[PERSON_NAME]" at bounding box center [849, 432] width 99 height 14
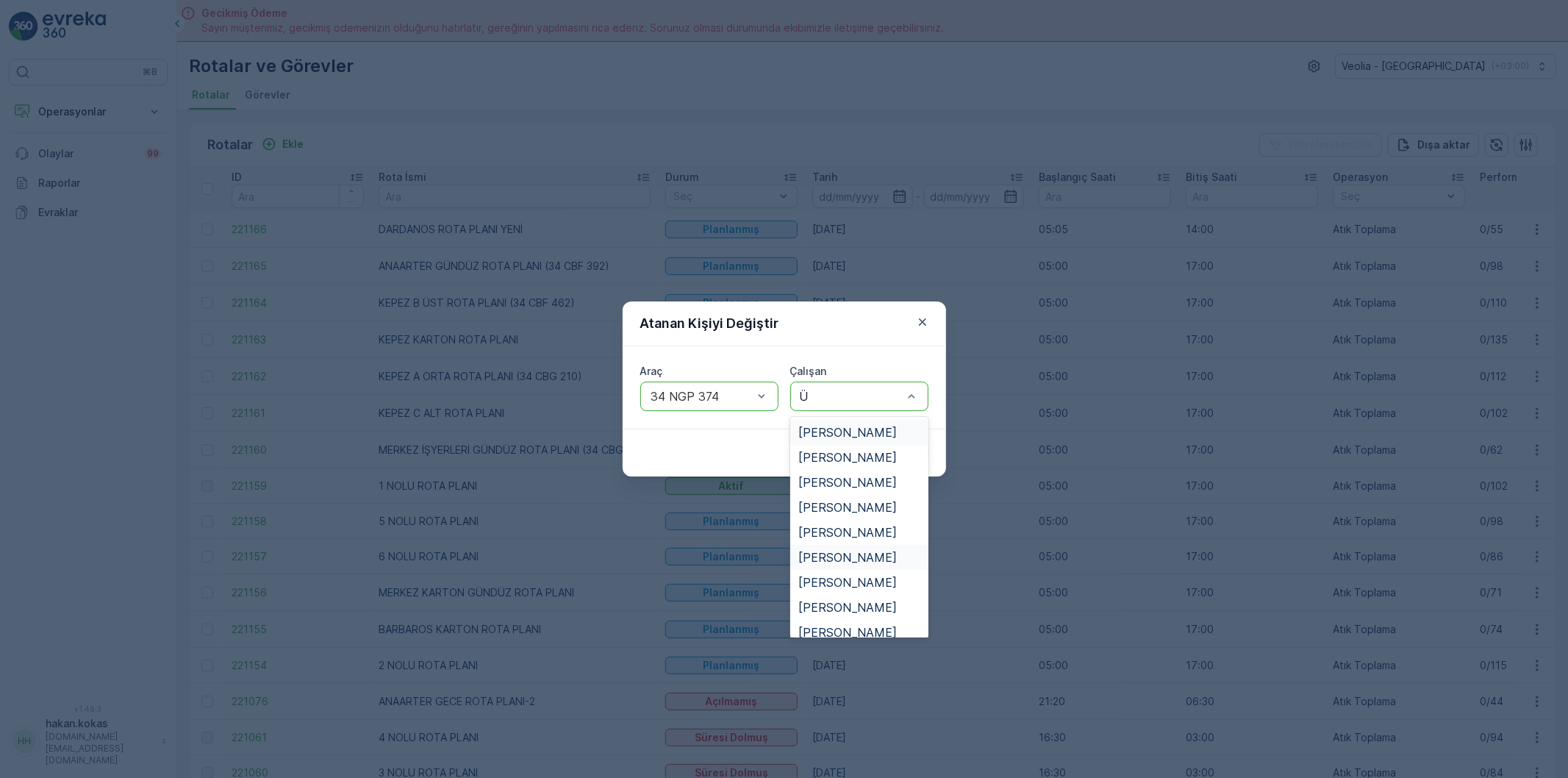
type input "ÜN"
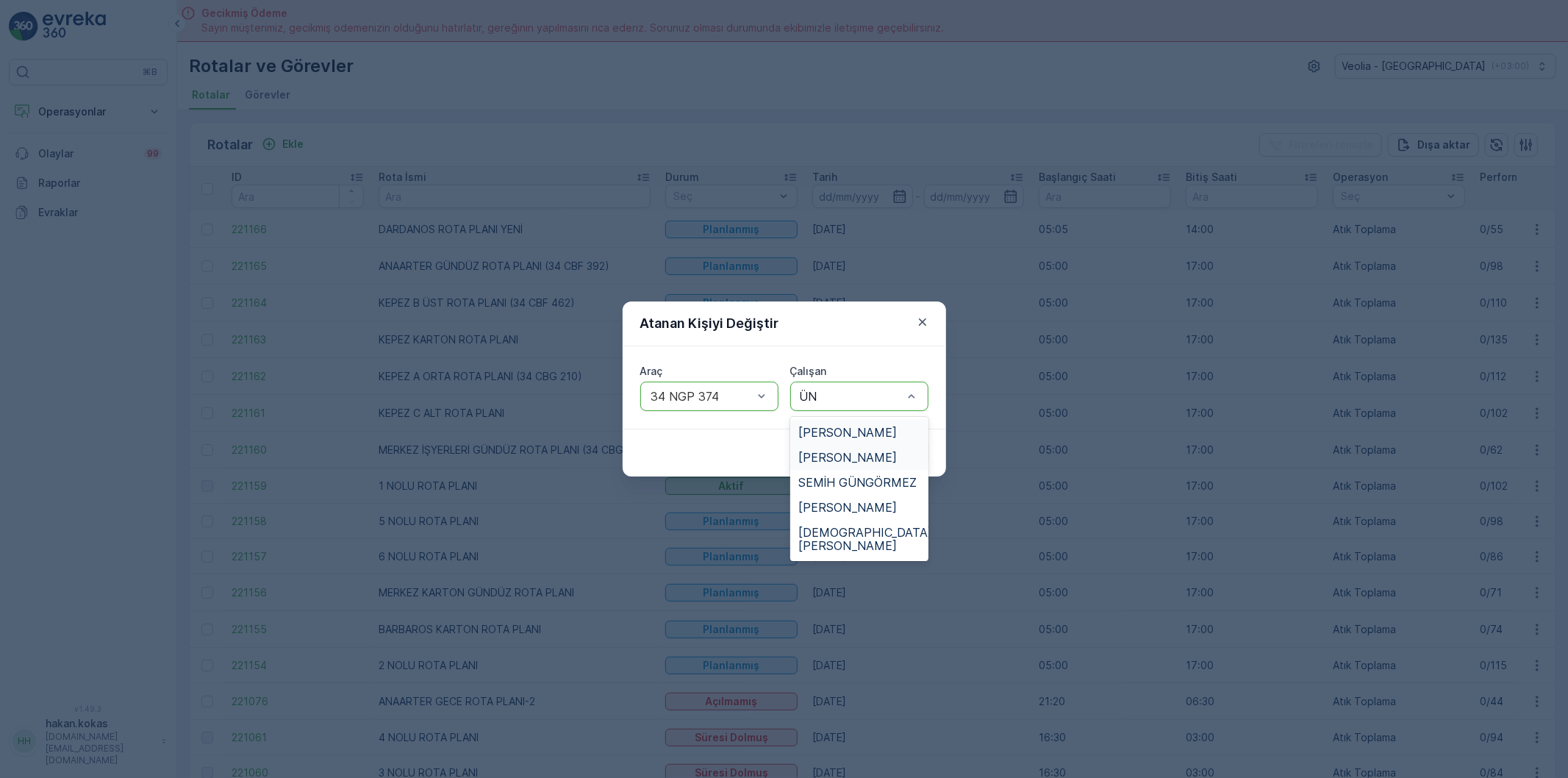
click at [879, 460] on span "[PERSON_NAME]" at bounding box center [849, 457] width 99 height 14
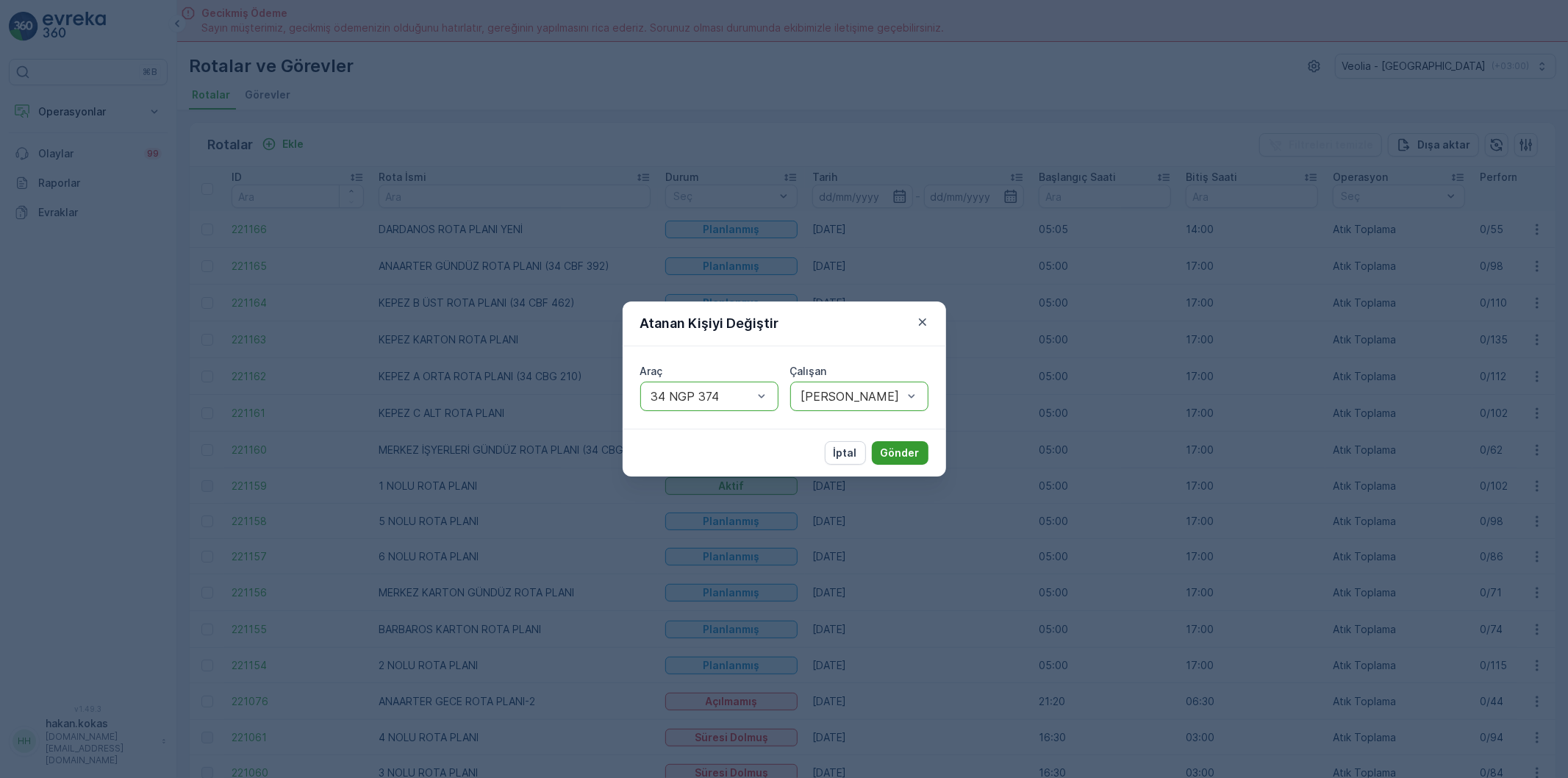
click at [887, 455] on p "Gönder" at bounding box center [900, 453] width 39 height 15
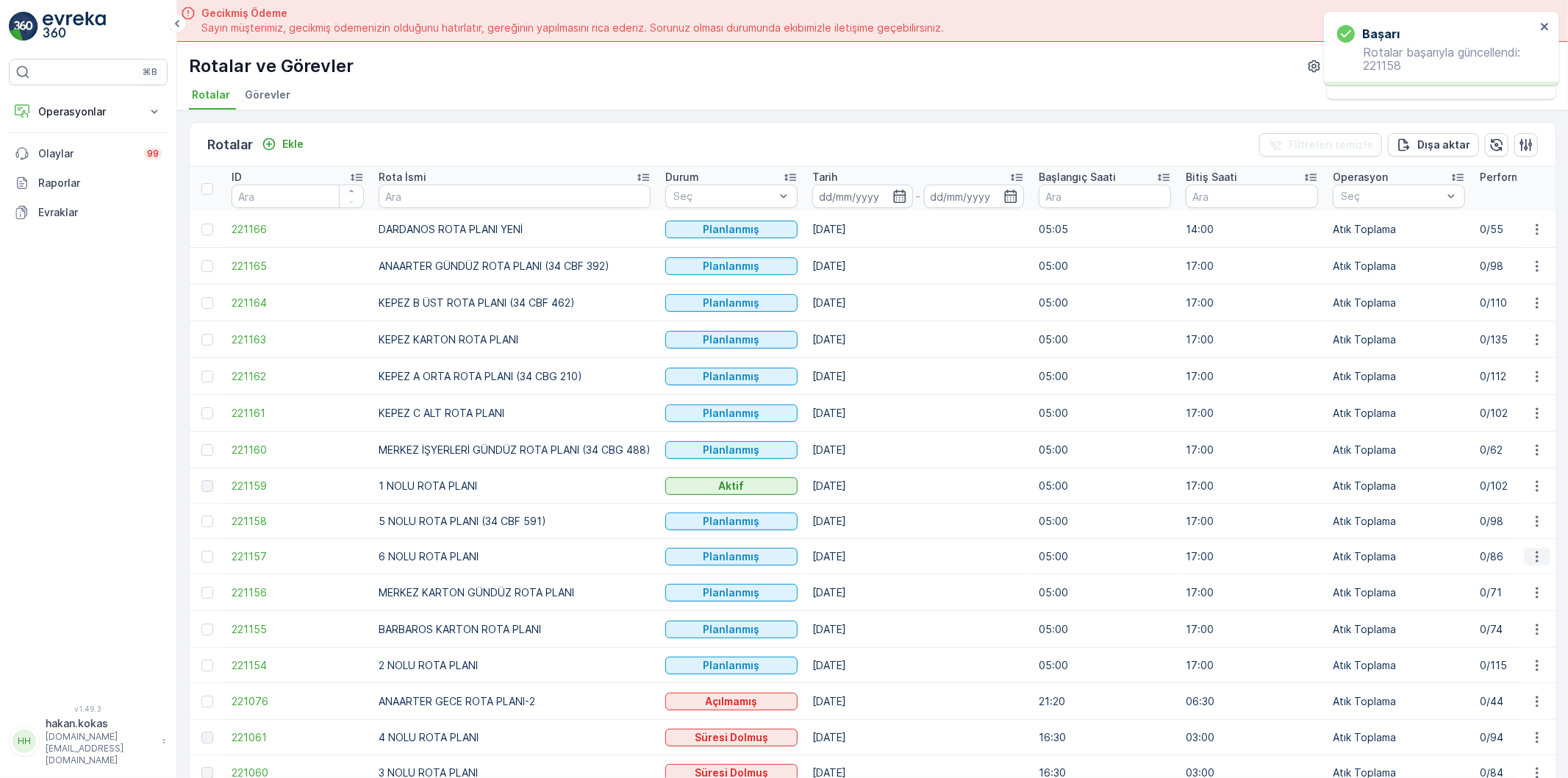
click at [1530, 557] on icon "button" at bounding box center [1537, 556] width 15 height 15
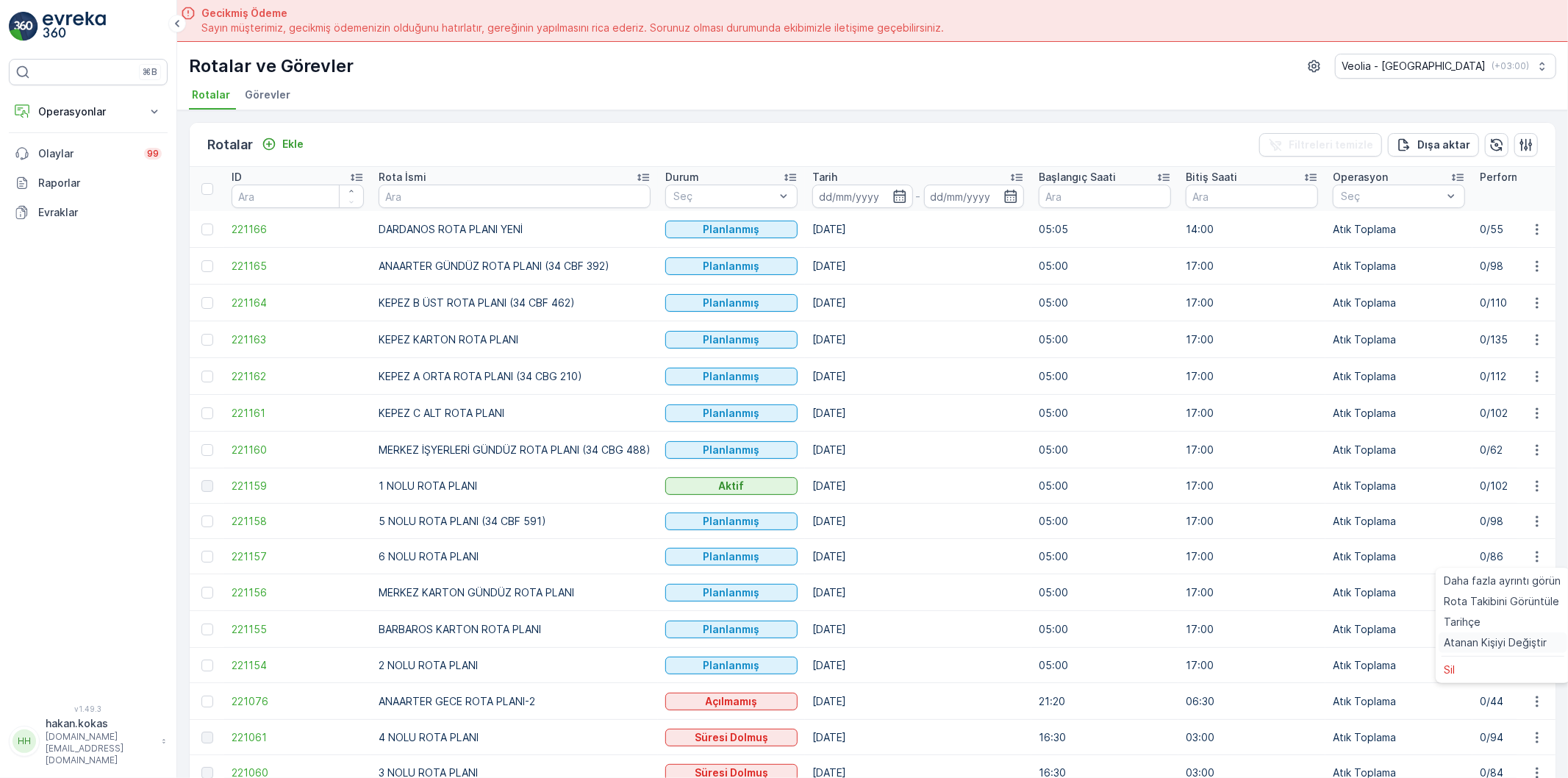
click at [1502, 641] on span "Atanan Kişiyi Değiştir" at bounding box center [1496, 642] width 103 height 15
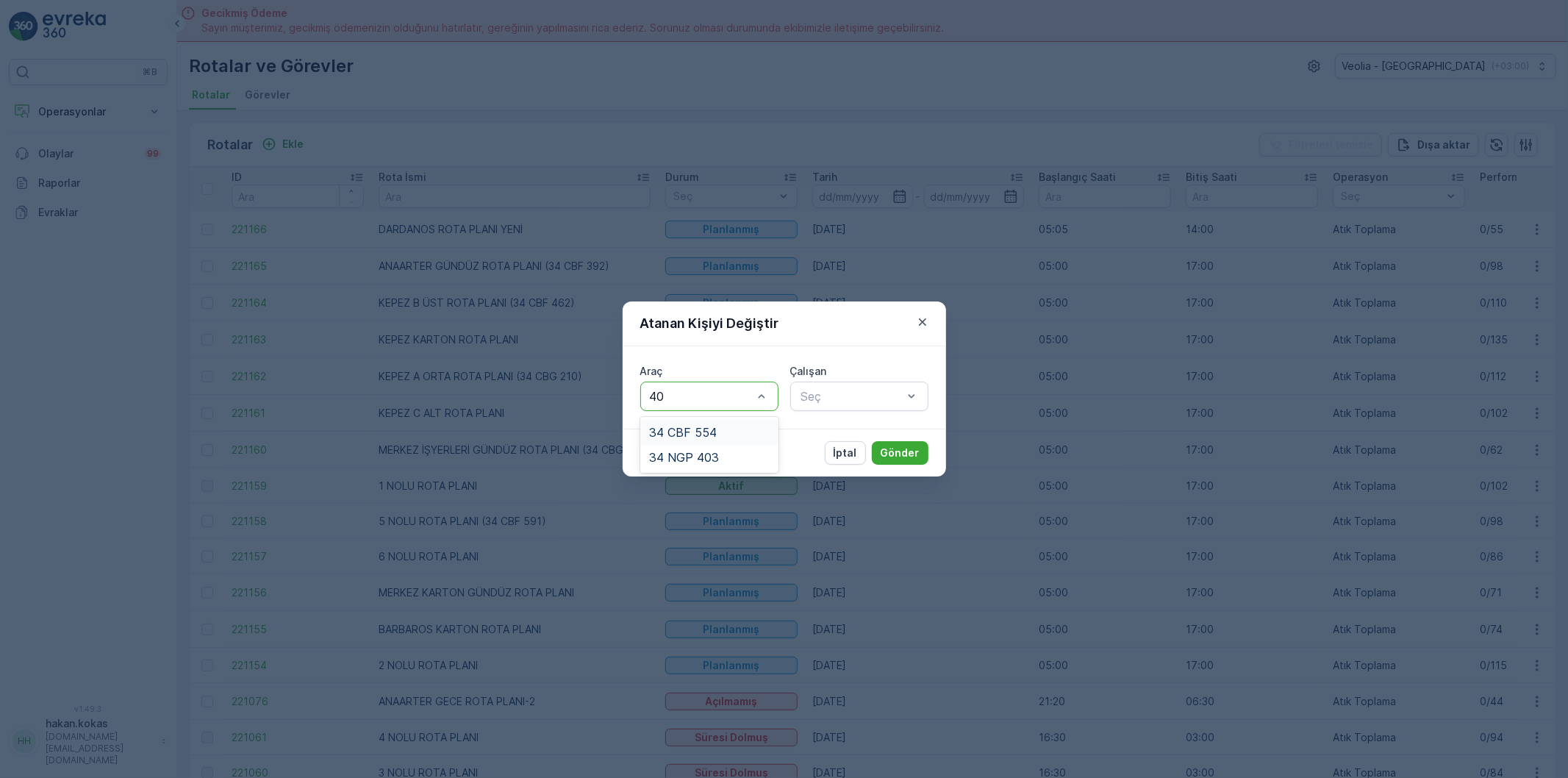
type input "403"
click at [730, 443] on div "34 NGP 403" at bounding box center [710, 432] width 138 height 25
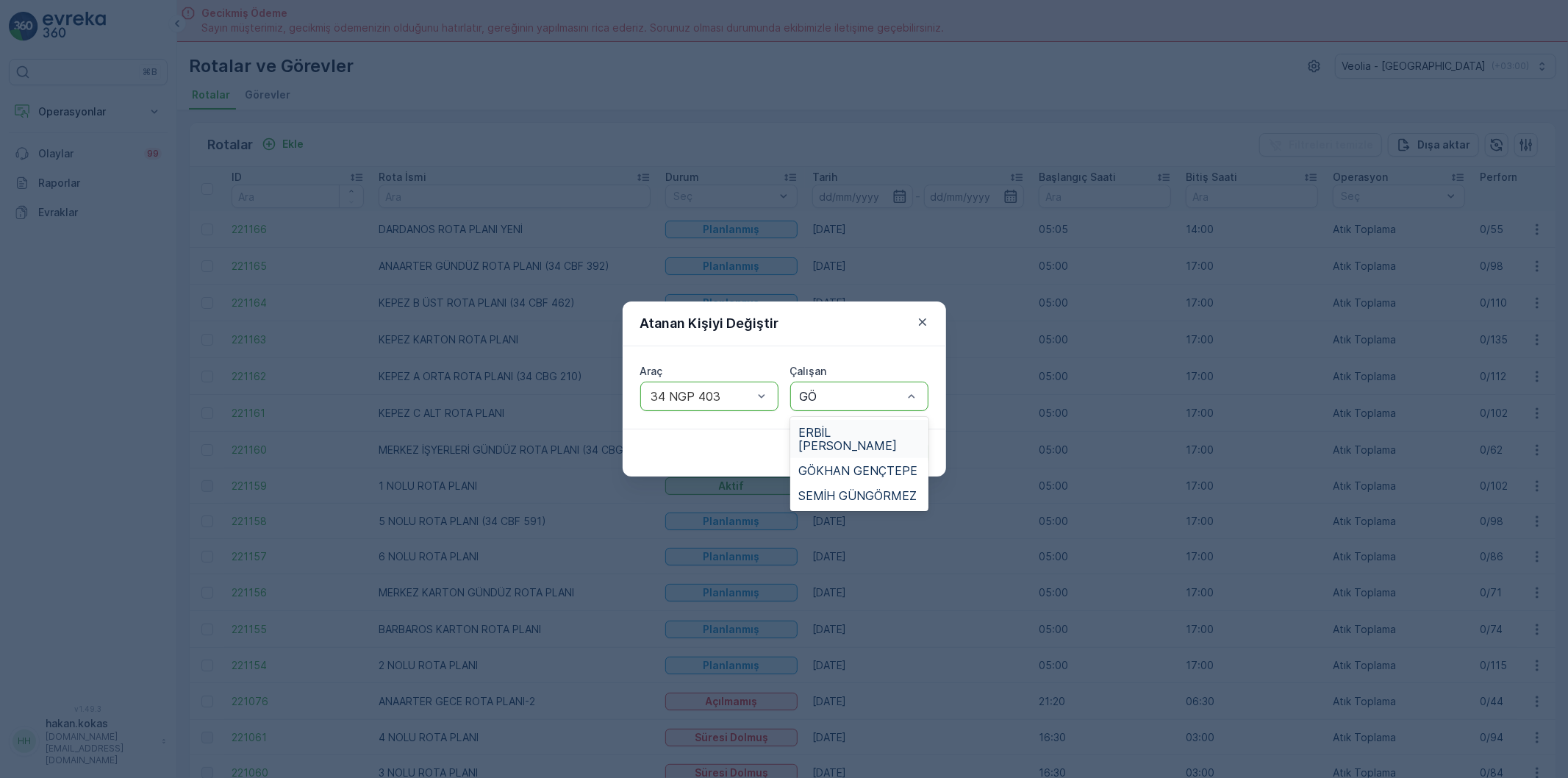
type input "GÖK"
click at [848, 428] on span "GÖKHAN GENÇTEPE" at bounding box center [859, 432] width 119 height 14
click at [898, 447] on p "Gönder" at bounding box center [900, 453] width 39 height 15
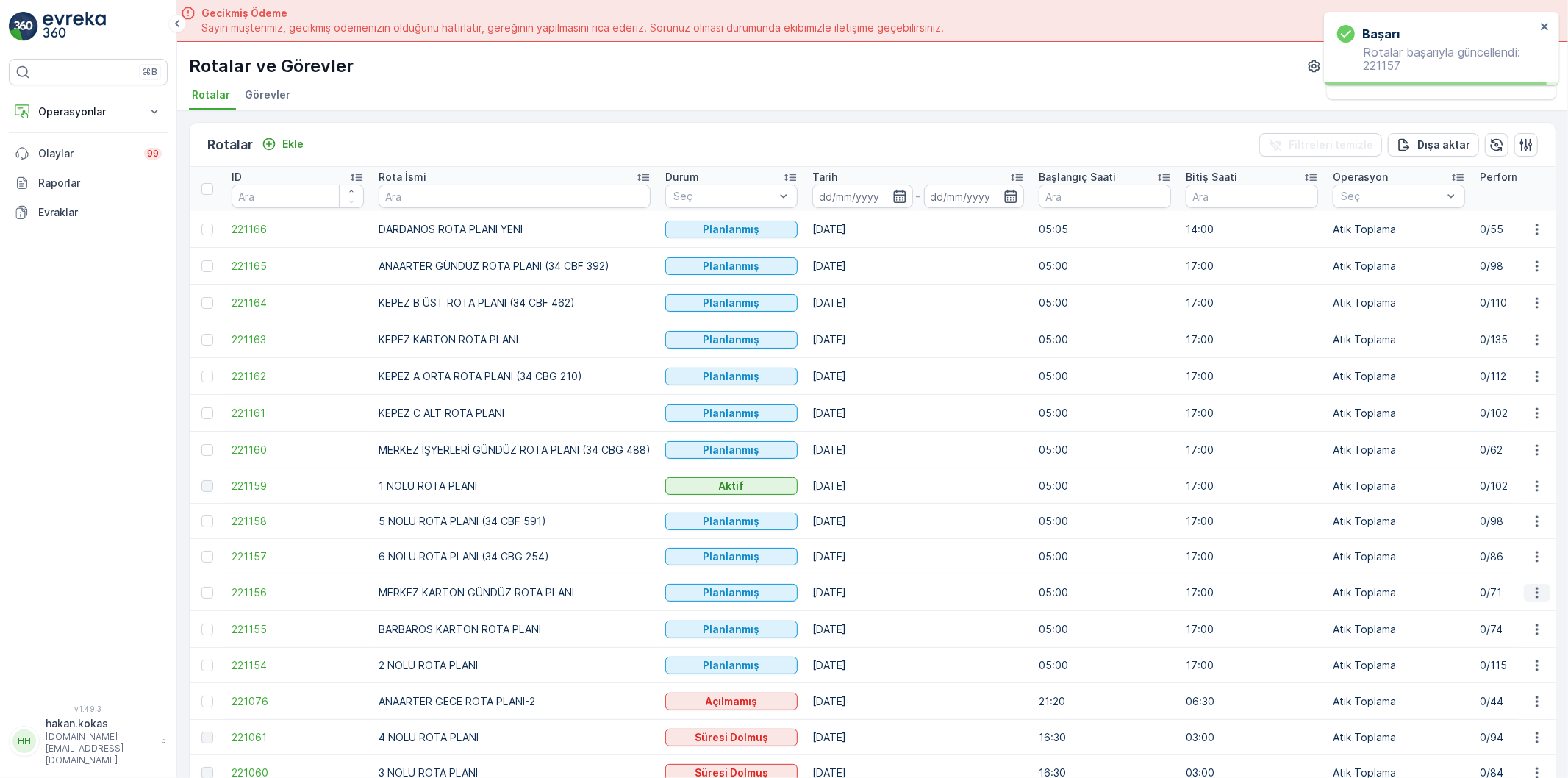
click at [1530, 593] on icon "button" at bounding box center [1537, 592] width 15 height 15
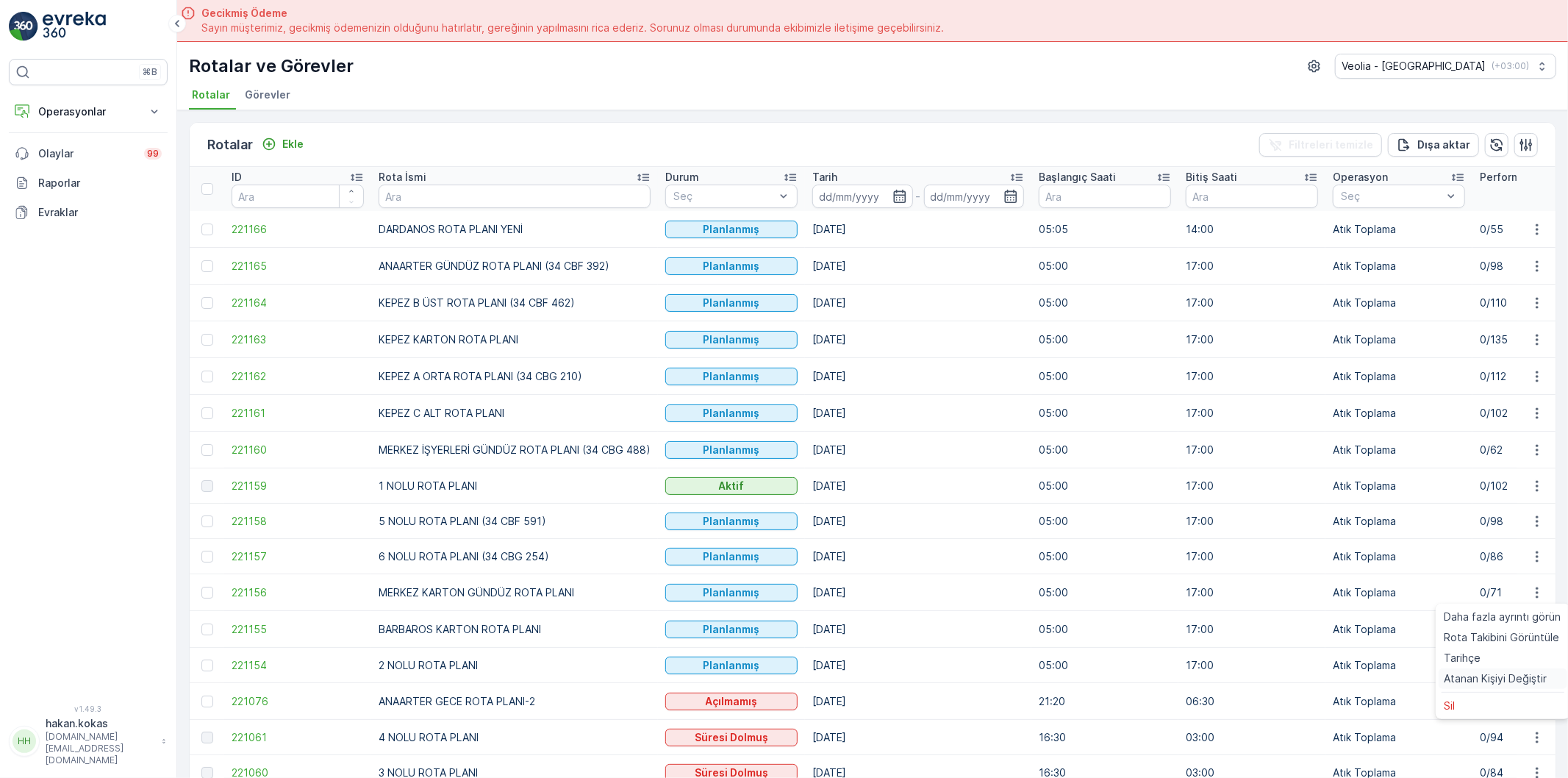
click at [1502, 680] on span "Atanan Kişiyi Değiştir" at bounding box center [1496, 679] width 103 height 15
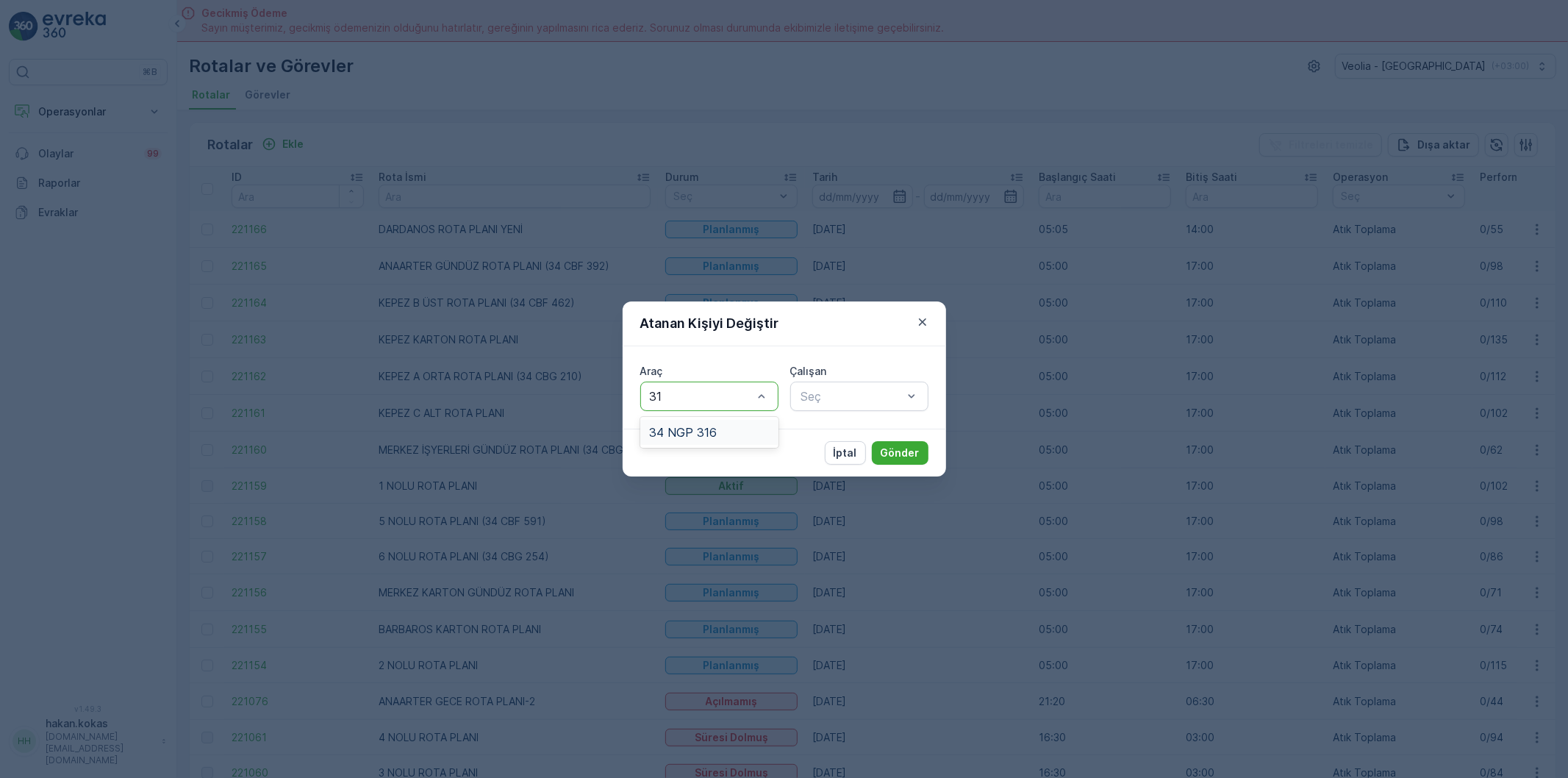
type input "316"
click at [745, 432] on div "34 NGP 316" at bounding box center [710, 432] width 121 height 14
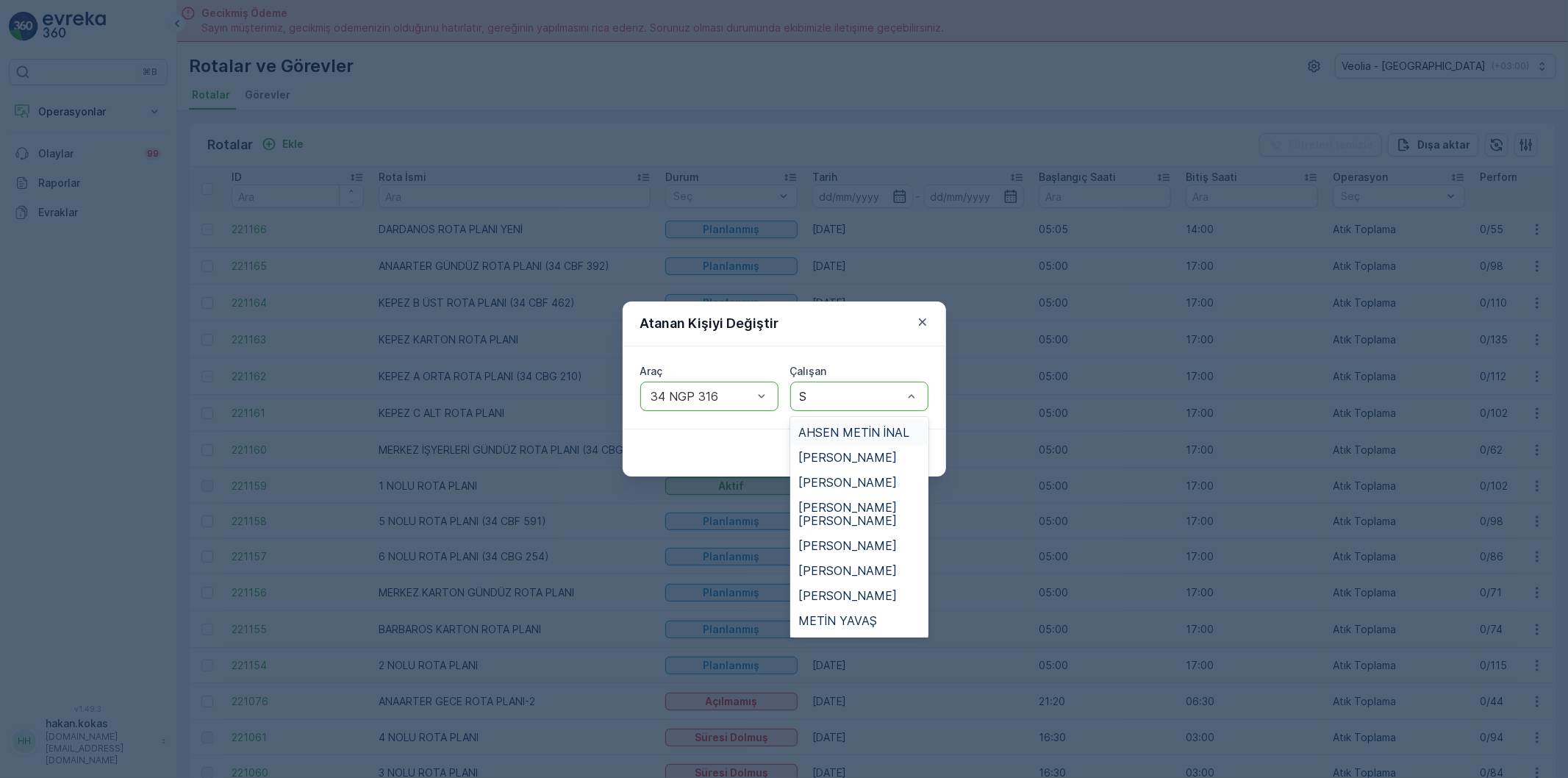
type input "SA"
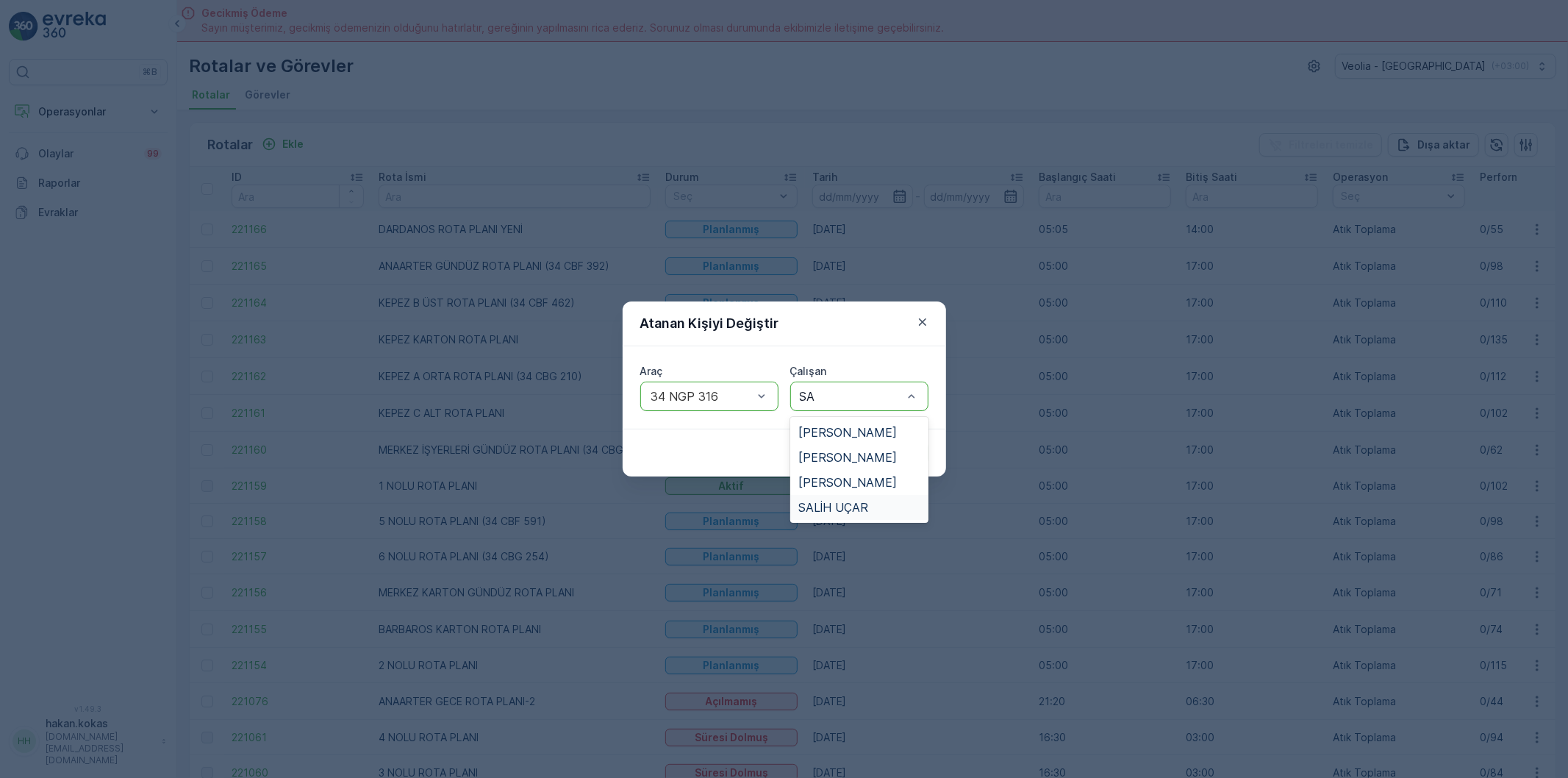
click at [814, 503] on span "SALİH UÇAR" at bounding box center [834, 507] width 70 height 14
click at [900, 457] on p "Gönder" at bounding box center [900, 453] width 39 height 15
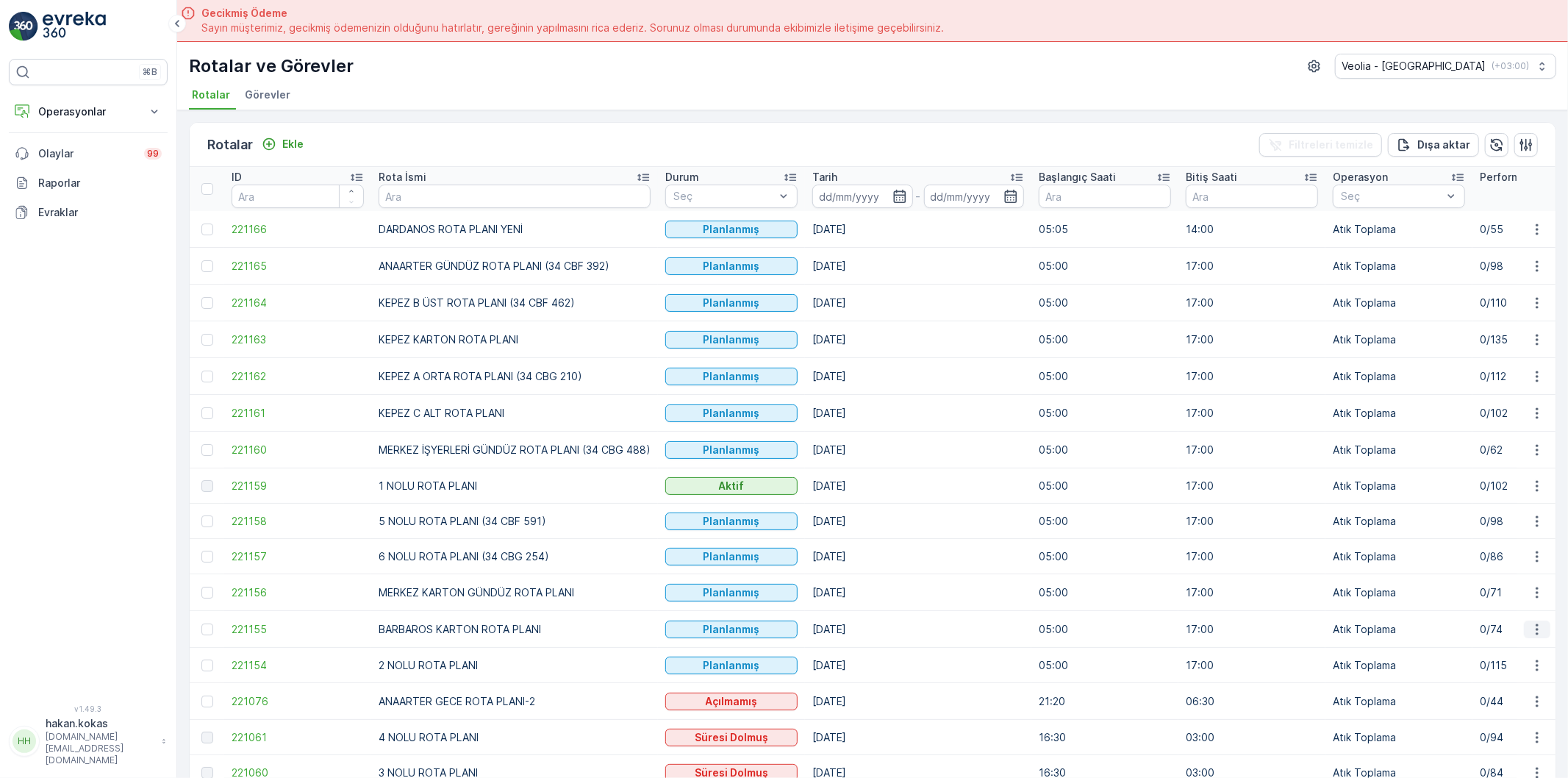
click at [1539, 635] on icon "button" at bounding box center [1537, 629] width 15 height 15
click at [1490, 719] on span "Atanan Kişiyi Değiştir" at bounding box center [1496, 716] width 103 height 15
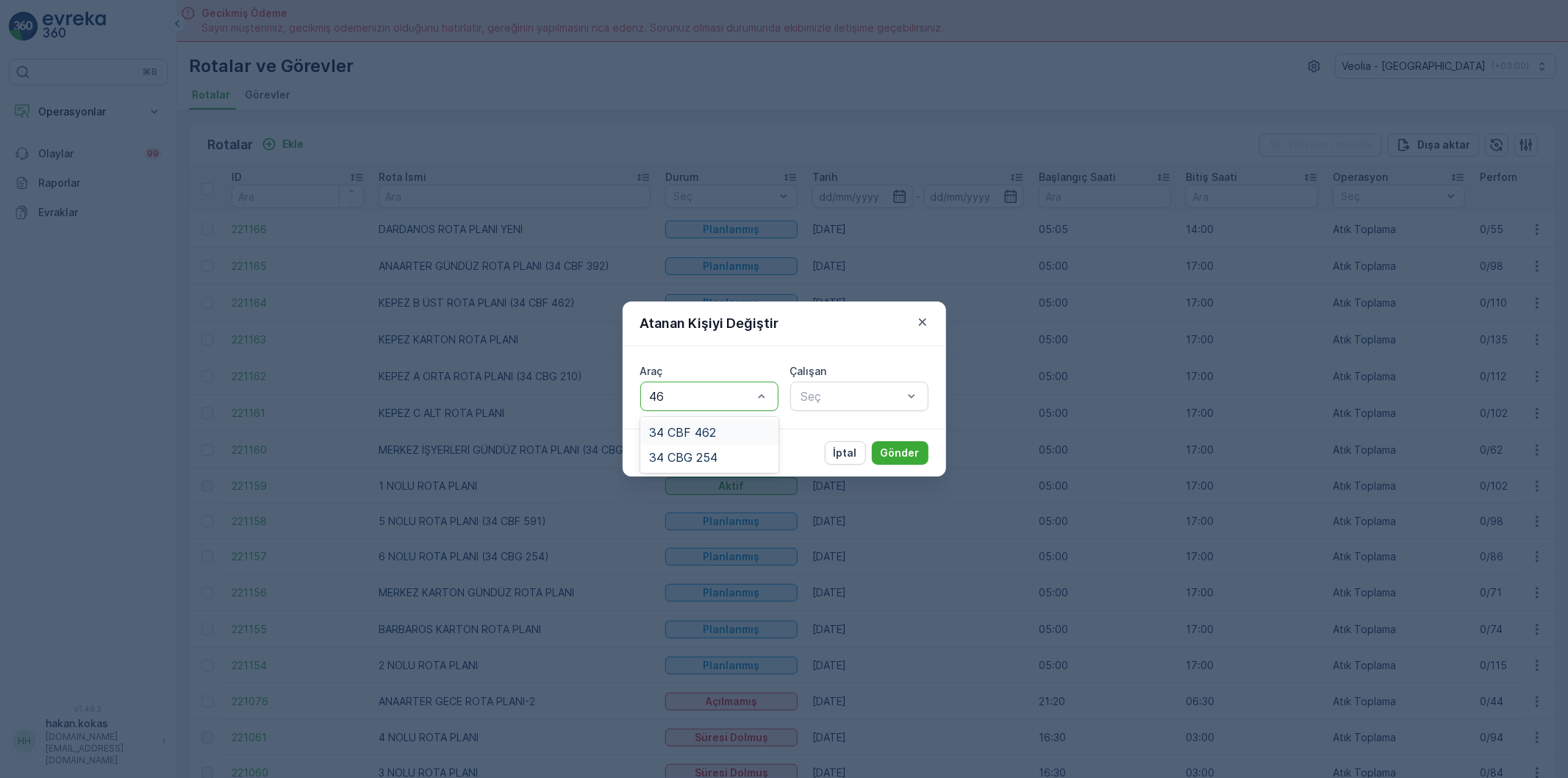
type input "462"
drag, startPoint x: 706, startPoint y: 428, endPoint x: 811, endPoint y: 393, distance: 110.7
click at [708, 427] on span "34 CBF 462" at bounding box center [683, 432] width 67 height 14
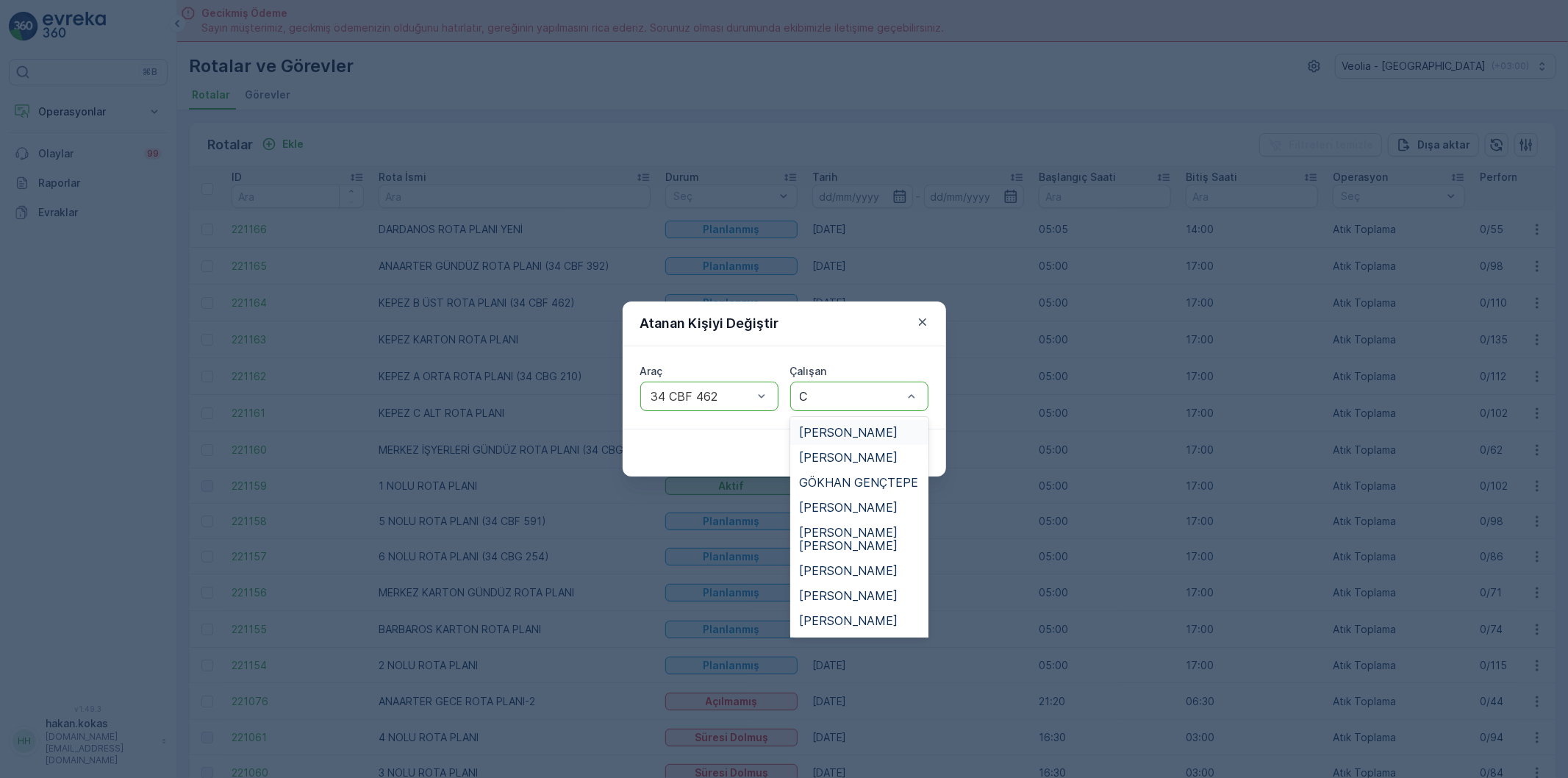
type input "CE"
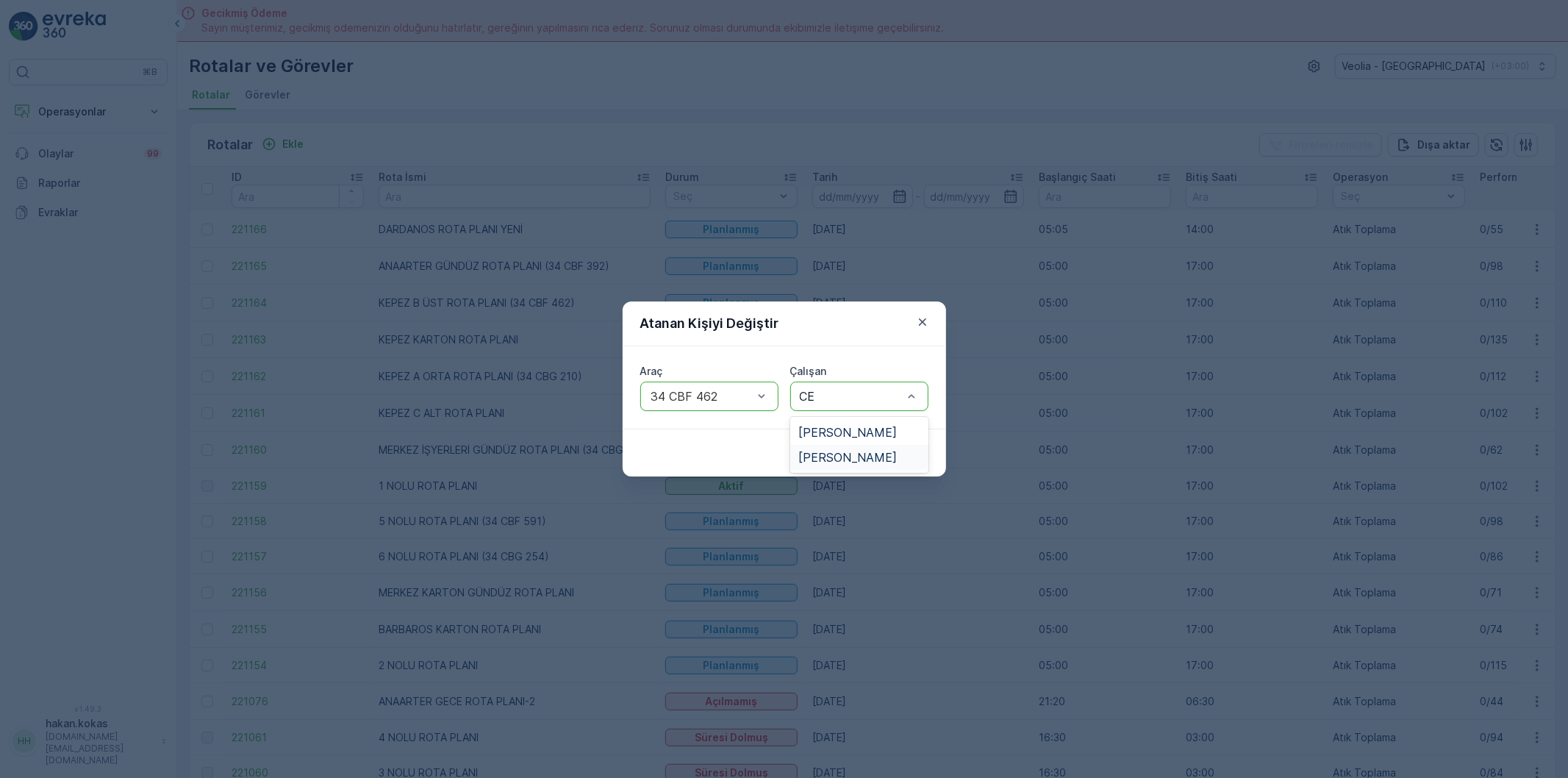
drag, startPoint x: 835, startPoint y: 456, endPoint x: 906, endPoint y: 445, distance: 71.8
click at [835, 457] on span "[PERSON_NAME]" at bounding box center [849, 457] width 99 height 14
click at [909, 443] on button "Gönder" at bounding box center [900, 453] width 56 height 24
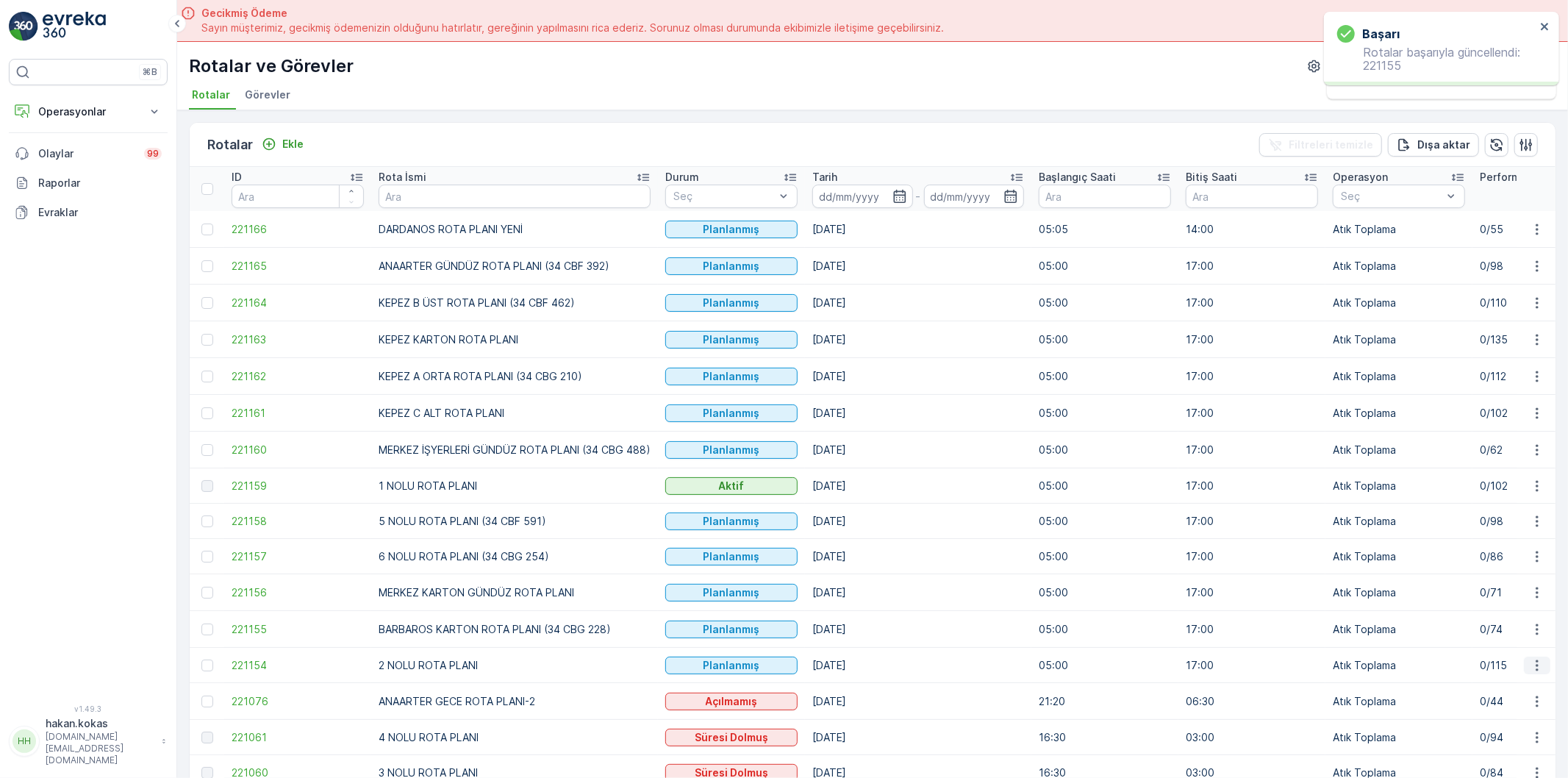
click at [1535, 672] on icon "button" at bounding box center [1537, 665] width 15 height 15
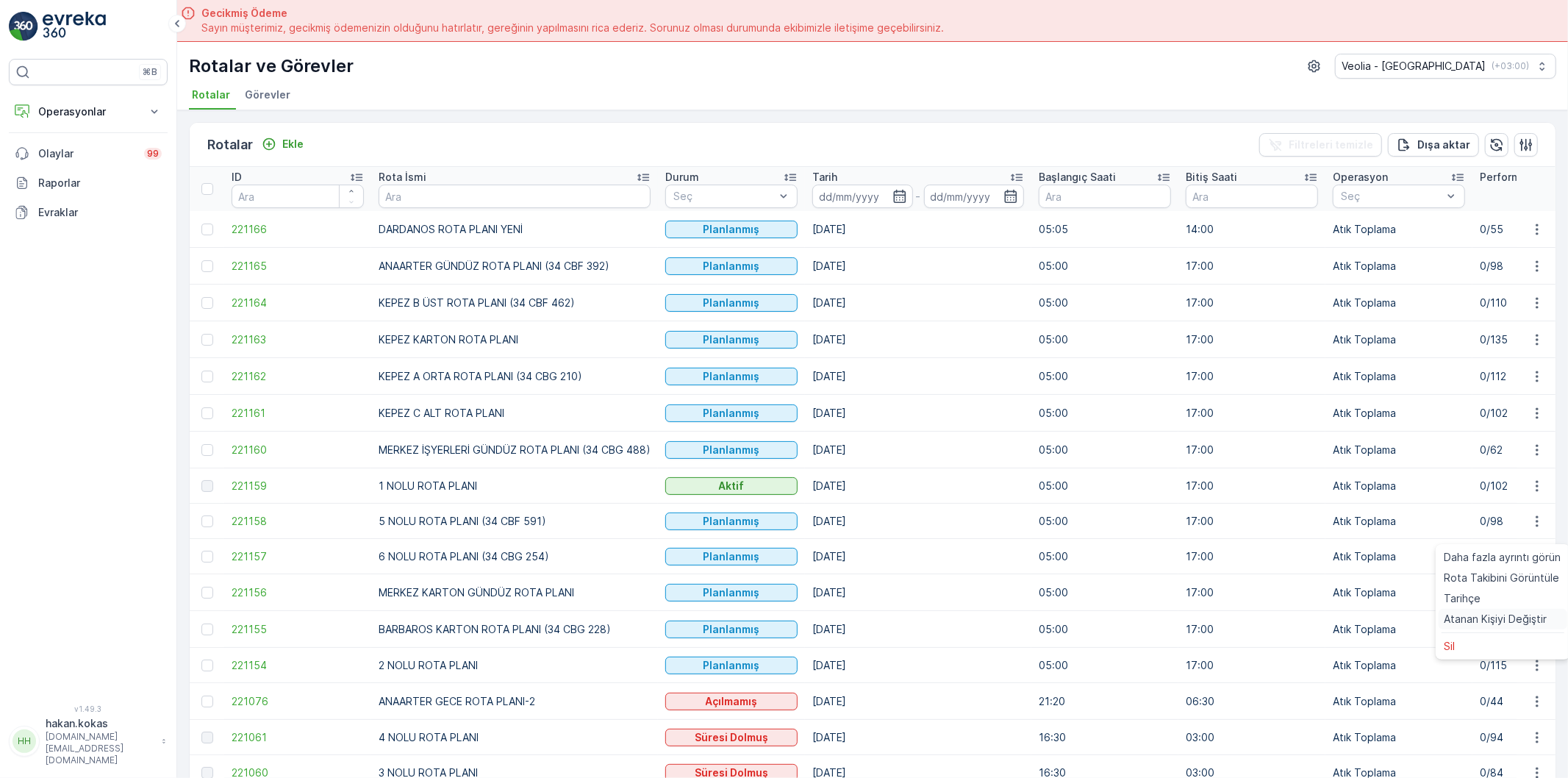
click at [1506, 619] on span "Atanan Kişiyi Değiştir" at bounding box center [1496, 619] width 103 height 15
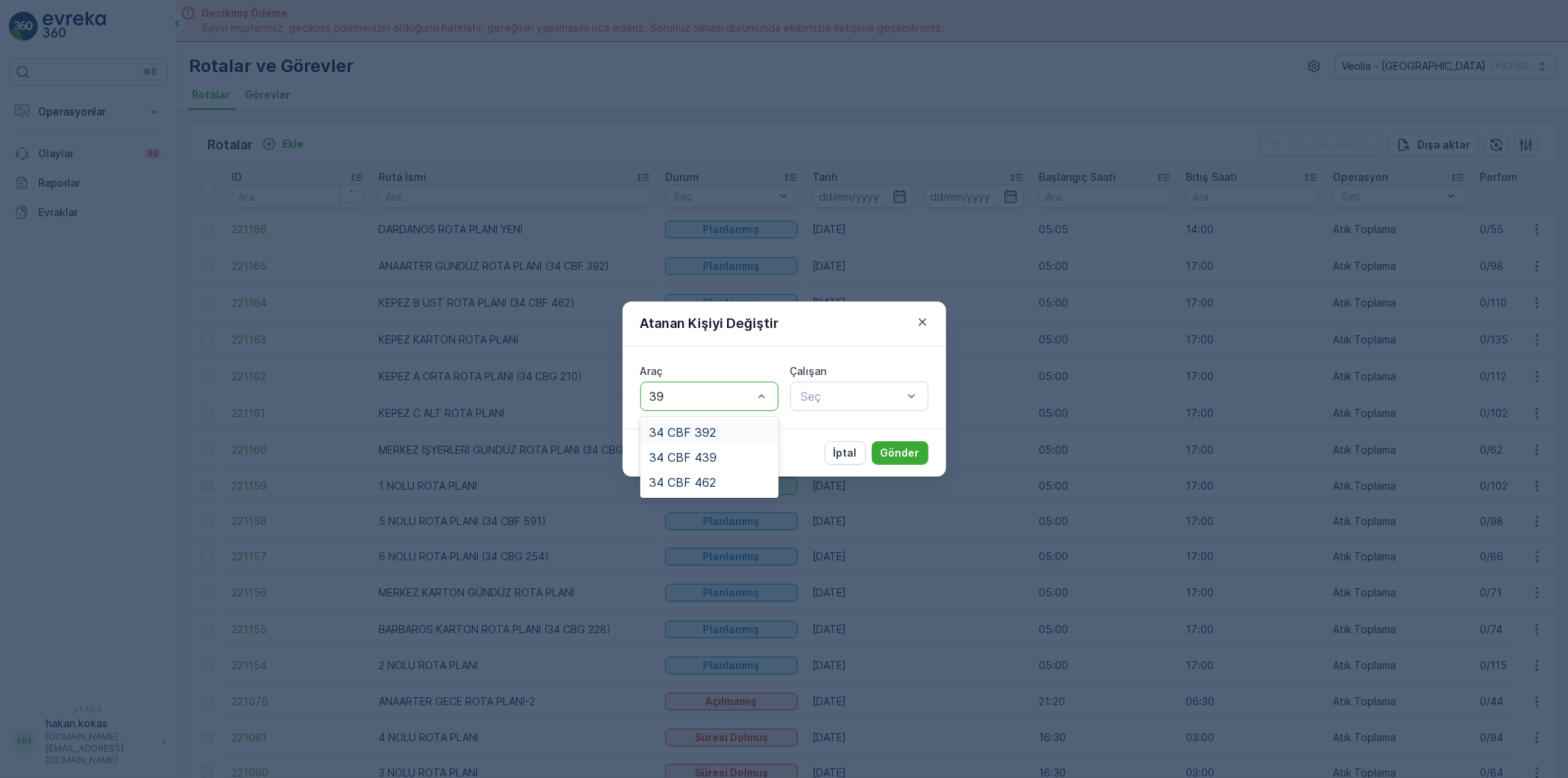
type input "392"
drag, startPoint x: 716, startPoint y: 425, endPoint x: 803, endPoint y: 416, distance: 87.5
click at [742, 426] on div "34 CBF 392" at bounding box center [710, 432] width 121 height 14
type input "BÜL"
click at [900, 434] on div "[PERSON_NAME]" at bounding box center [860, 432] width 121 height 14
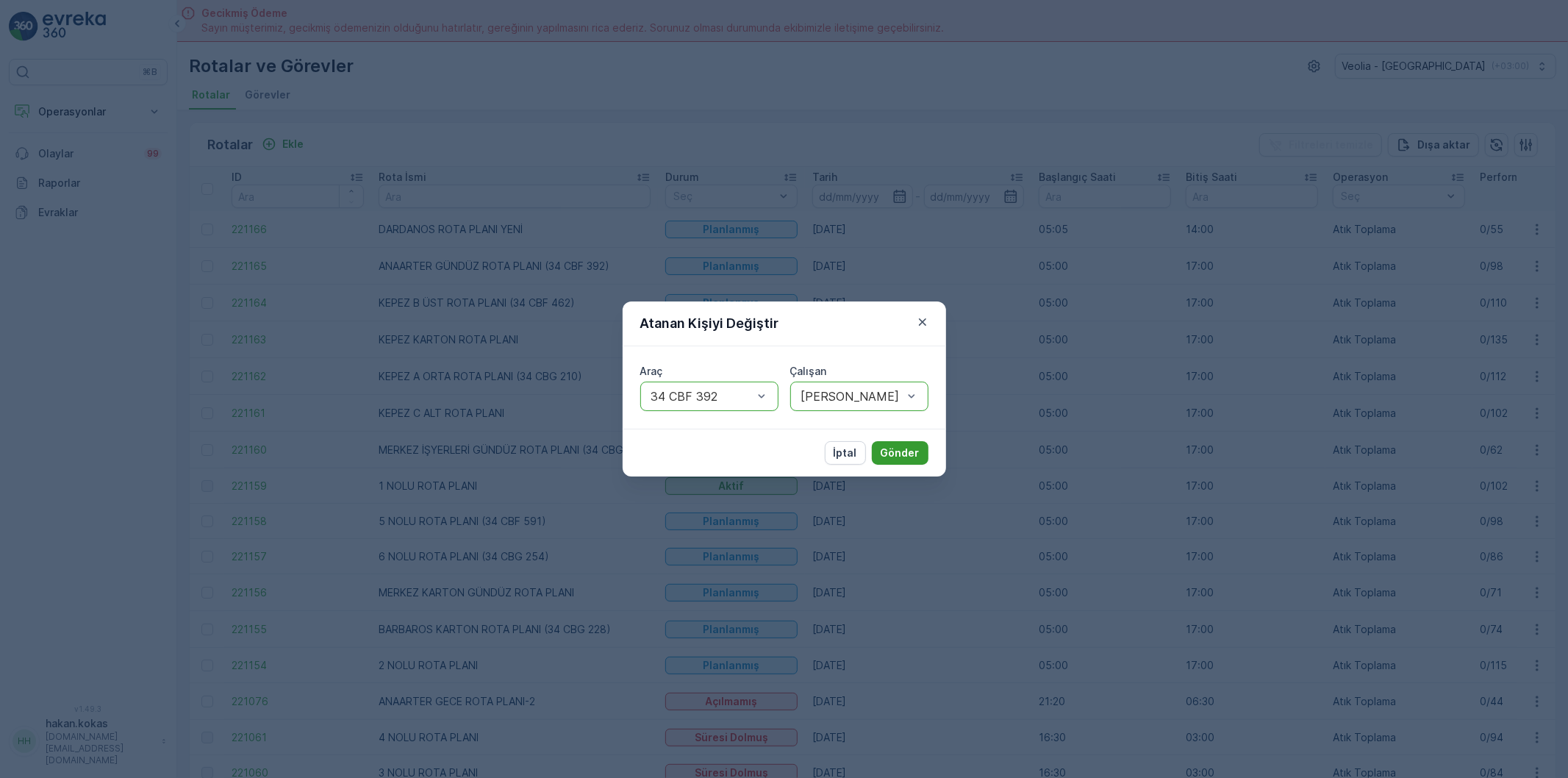
click at [905, 457] on p "Gönder" at bounding box center [900, 453] width 39 height 15
